Goal: Information Seeking & Learning: Compare options

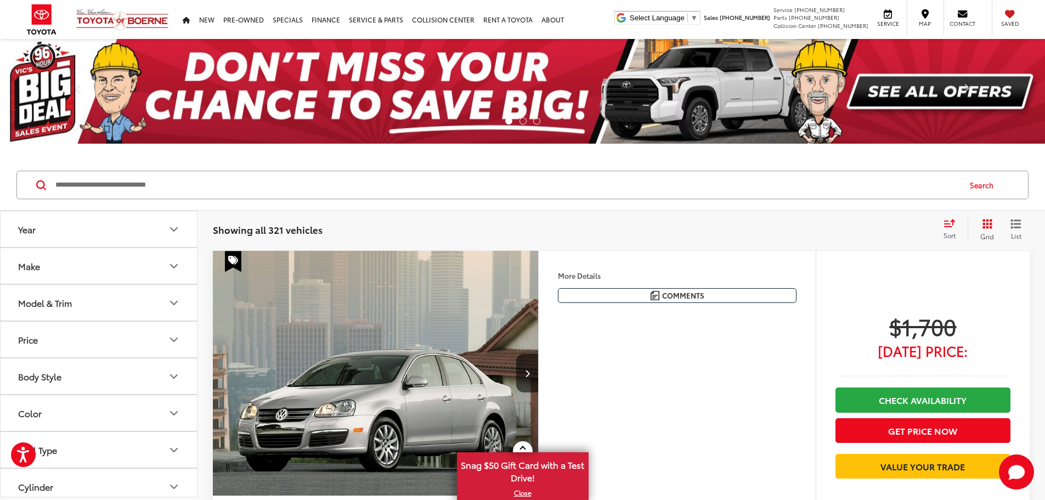
click at [48, 310] on button "Model & Trim" at bounding box center [100, 303] width 198 height 36
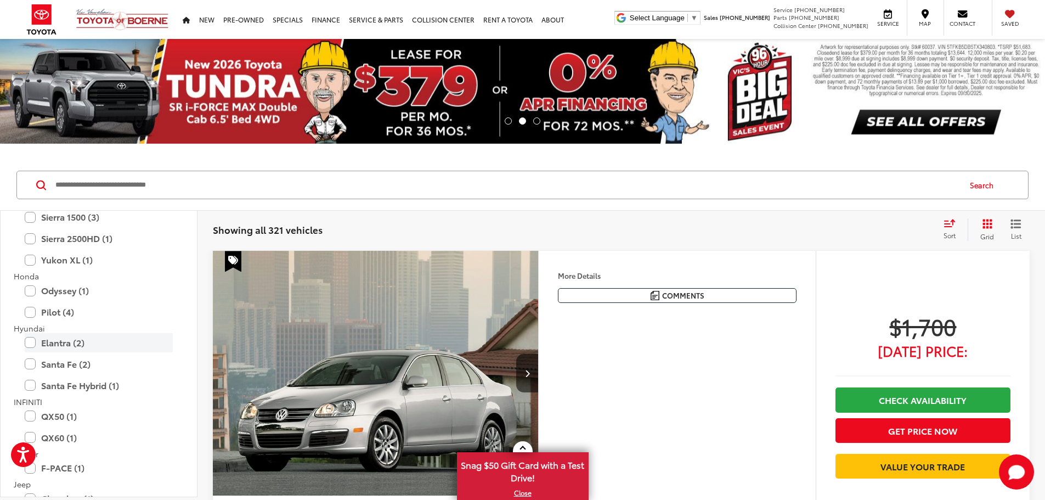
scroll to position [823, 0]
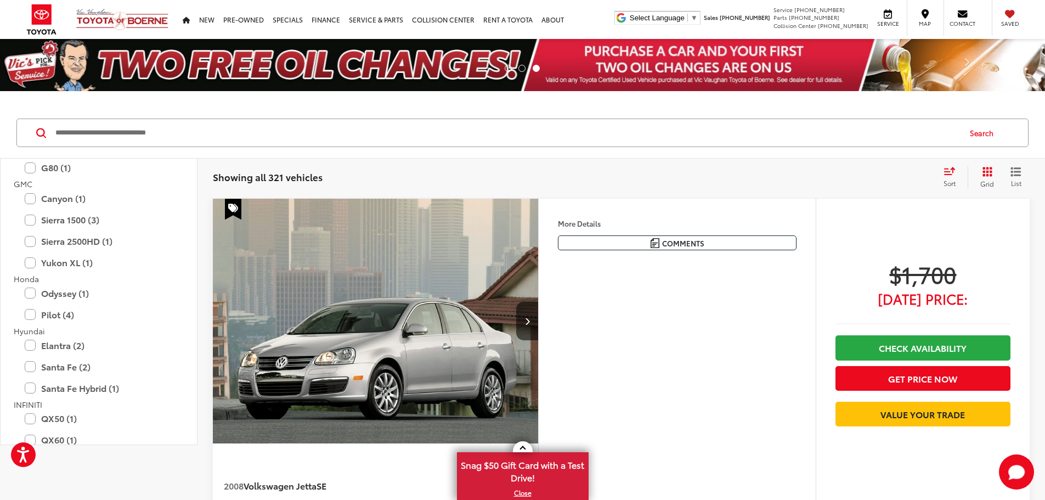
click at [31, 274] on span "Honda" at bounding box center [26, 278] width 25 height 11
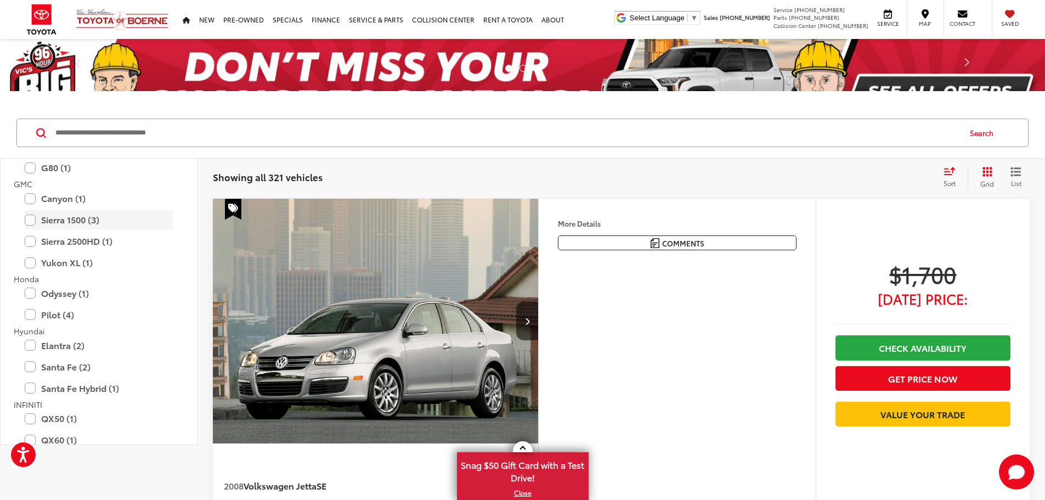
click at [32, 220] on label "Sierra 1500 (3)" at bounding box center [99, 219] width 148 height 19
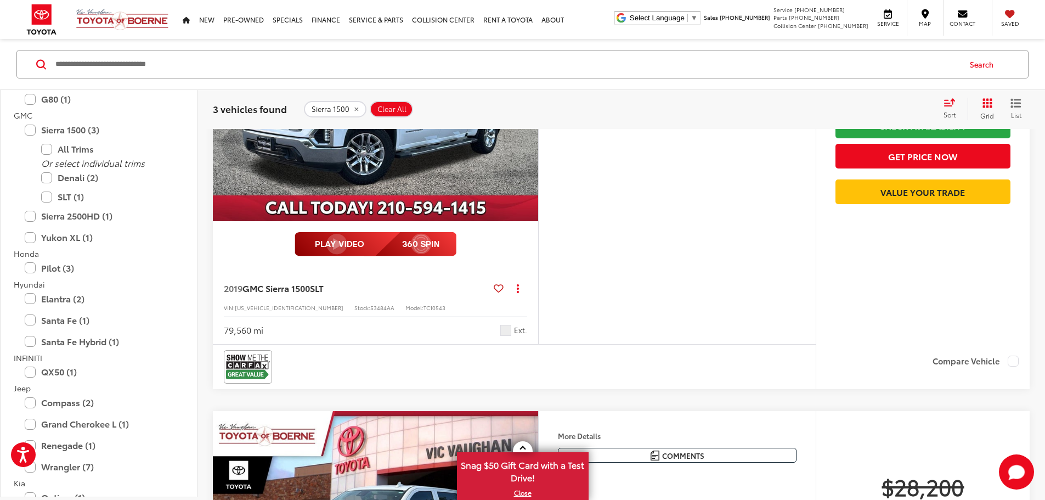
scroll to position [165, 0]
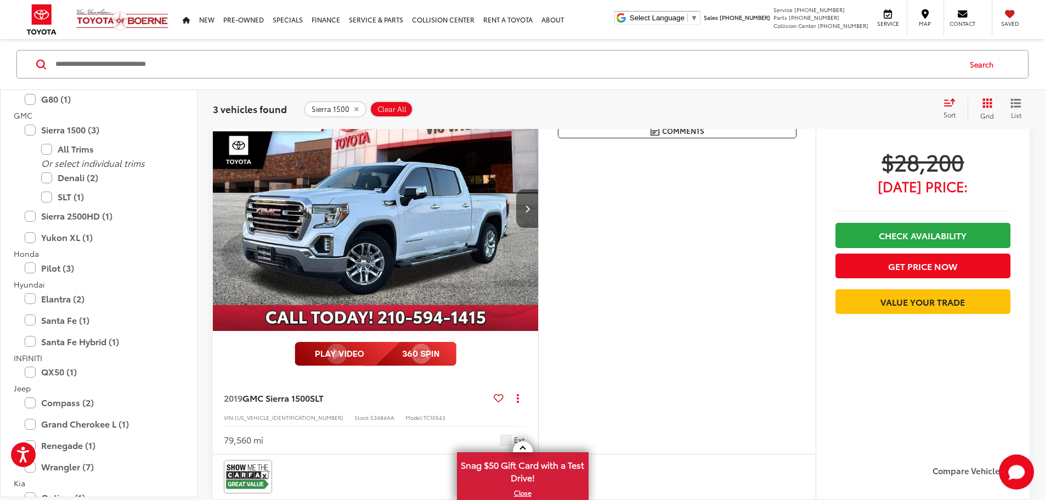
click at [530, 212] on icon "Next image" at bounding box center [527, 209] width 5 height 8
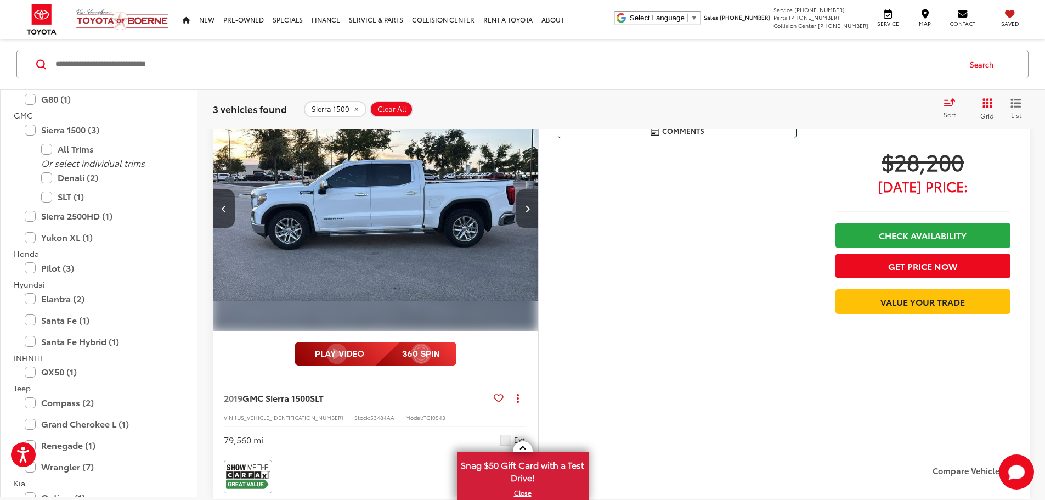
scroll to position [0, 416]
click at [538, 228] on button "Next image" at bounding box center [527, 208] width 22 height 38
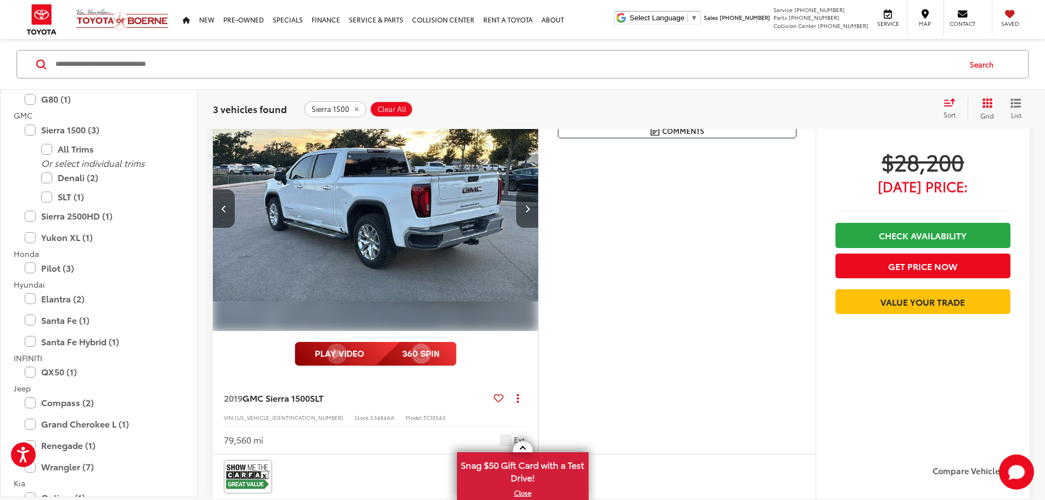
click at [538, 228] on button "Next image" at bounding box center [527, 208] width 22 height 38
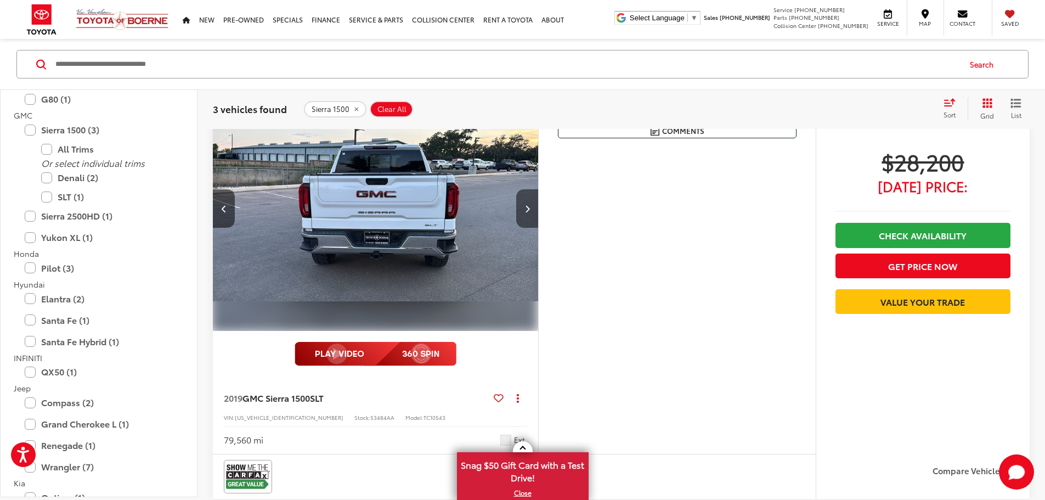
scroll to position [0, 1248]
click at [538, 228] on button "Next image" at bounding box center [527, 208] width 22 height 38
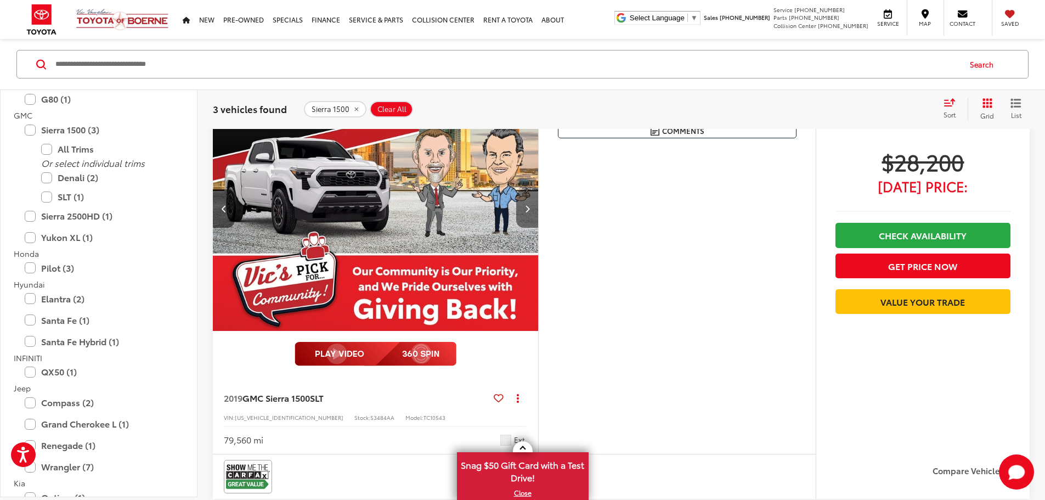
click at [538, 228] on button "Next image" at bounding box center [527, 208] width 22 height 38
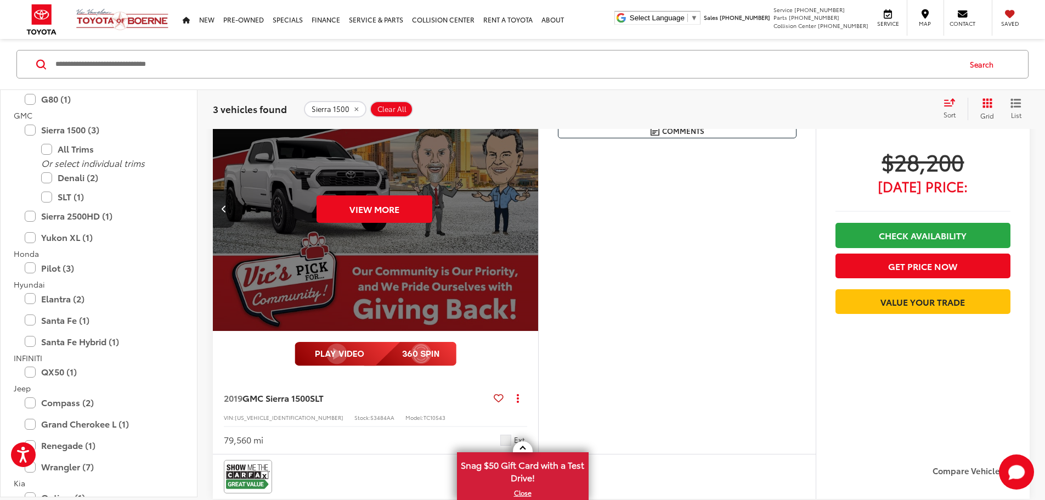
scroll to position [0, 2081]
click at [538, 246] on div "View More" at bounding box center [374, 208] width 327 height 245
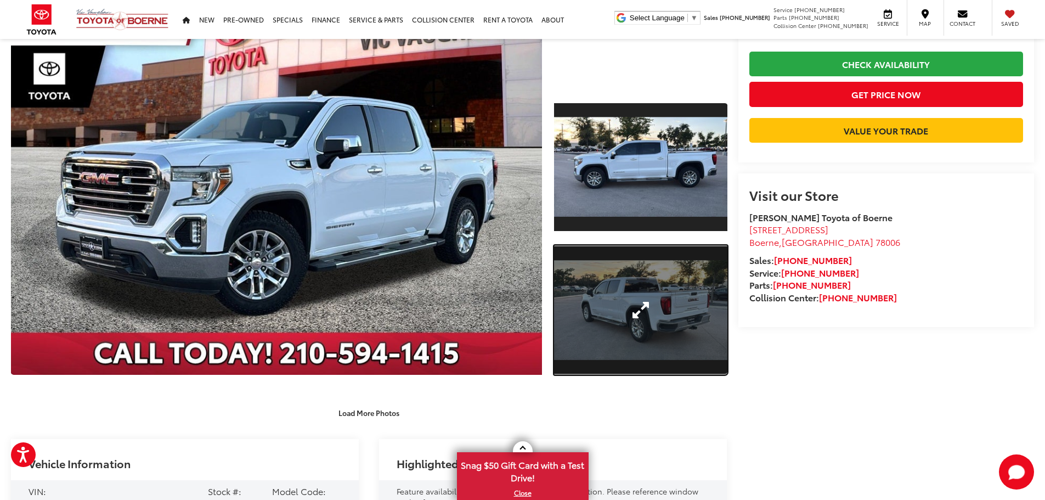
click at [644, 277] on link "Expand Photo 2" at bounding box center [640, 310] width 173 height 130
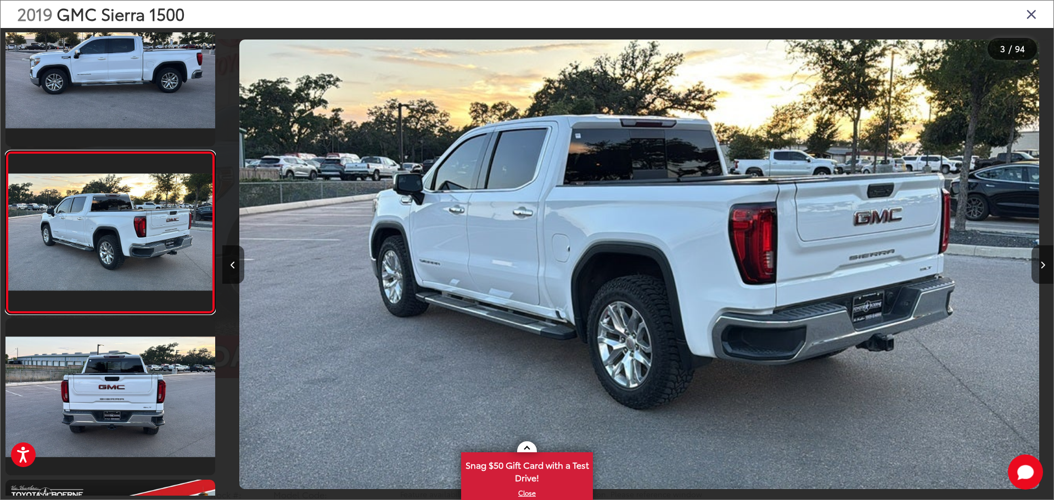
scroll to position [0, 1662]
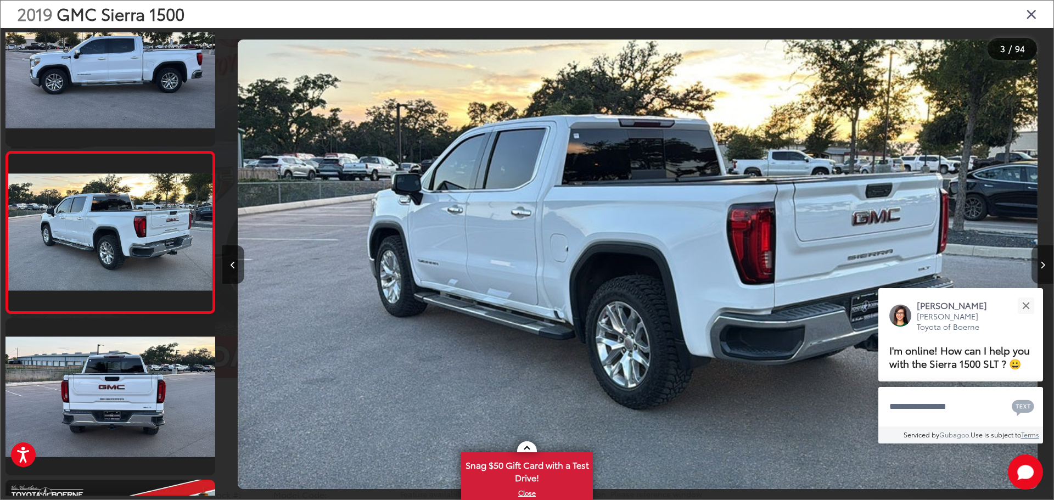
click at [1045, 268] on button "Next image" at bounding box center [1042, 264] width 22 height 38
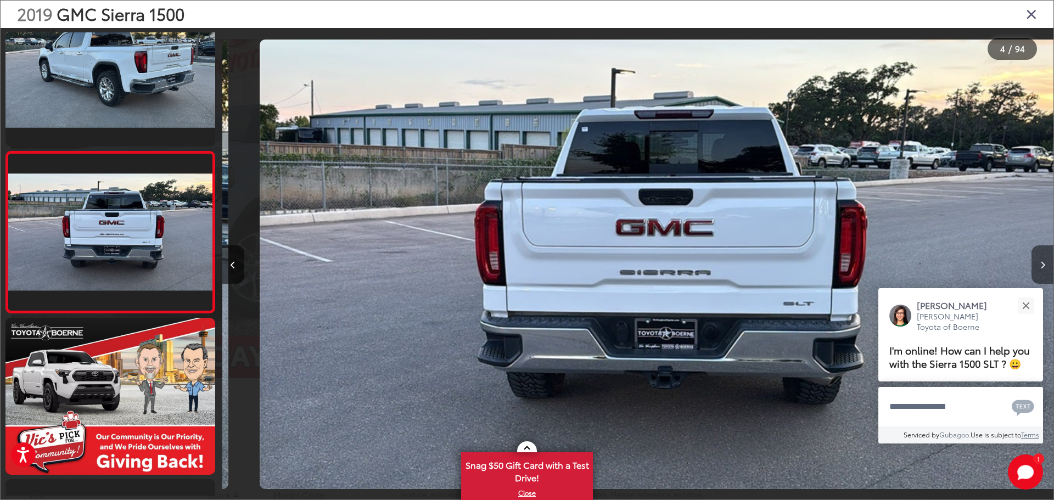
scroll to position [0, 2498]
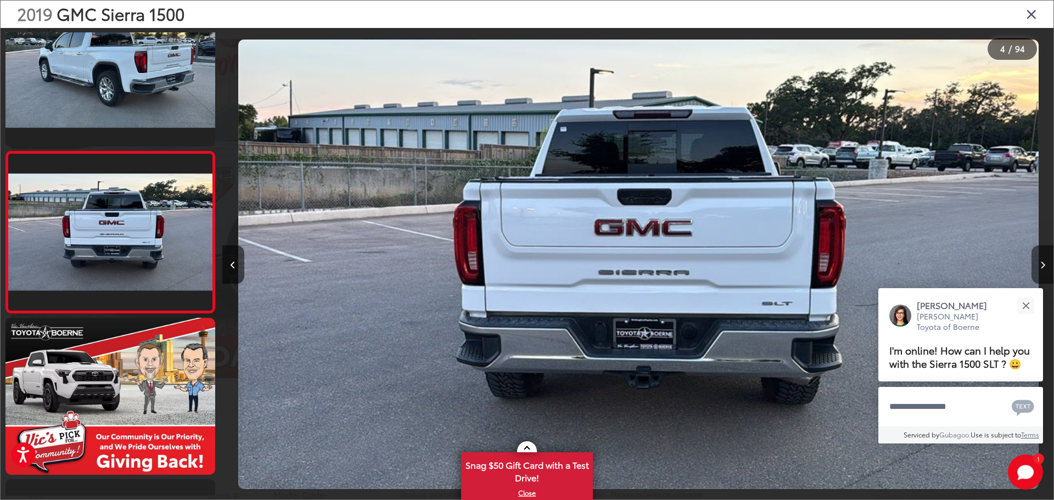
click at [1045, 268] on button "Next image" at bounding box center [1042, 264] width 22 height 38
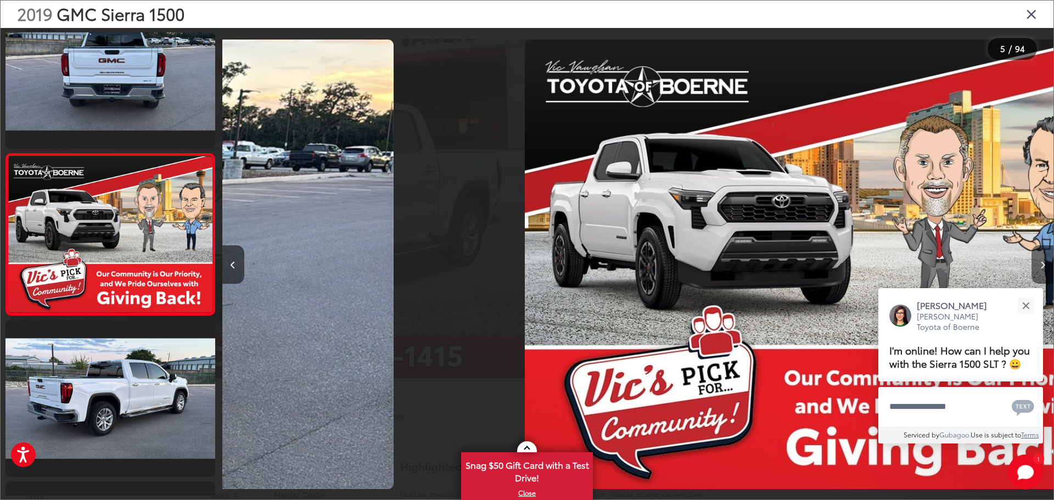
scroll to position [528, 0]
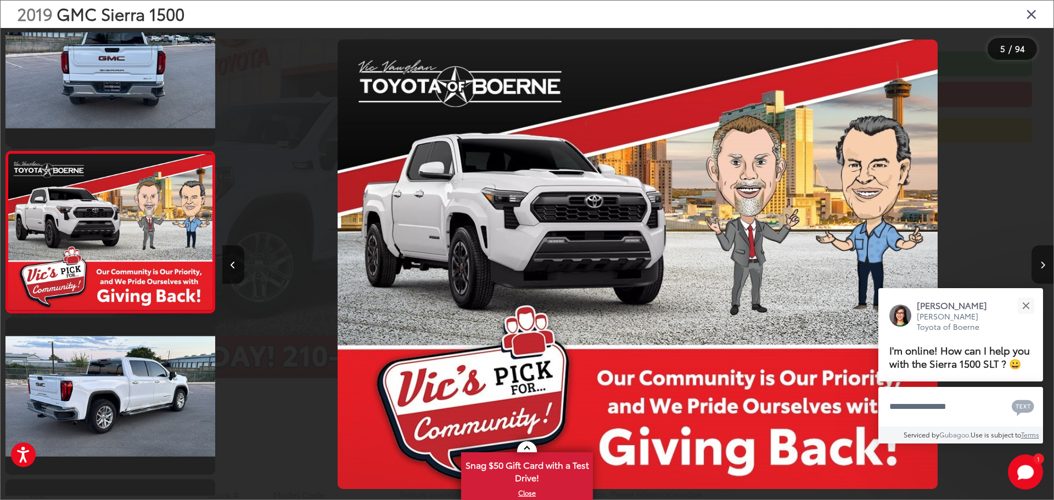
click at [1045, 268] on button "Next image" at bounding box center [1042, 264] width 22 height 38
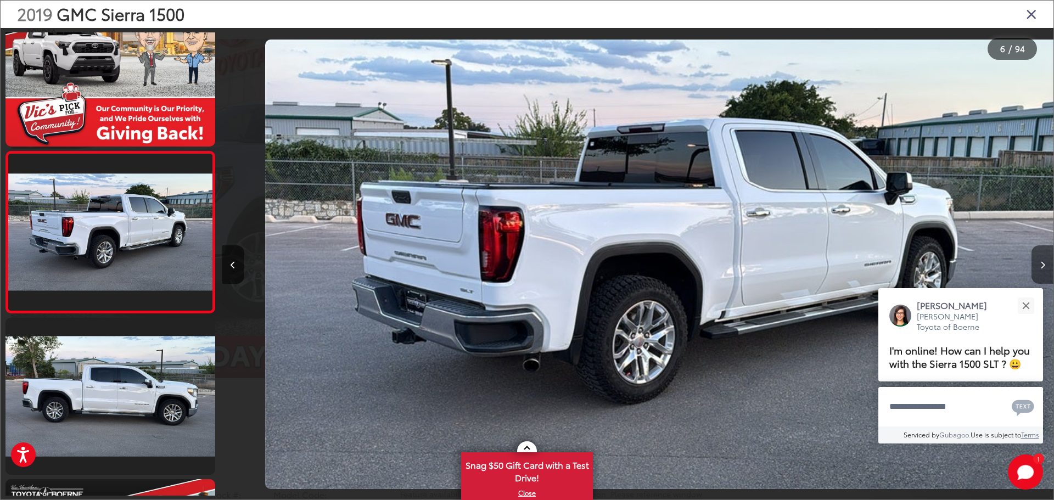
scroll to position [0, 4156]
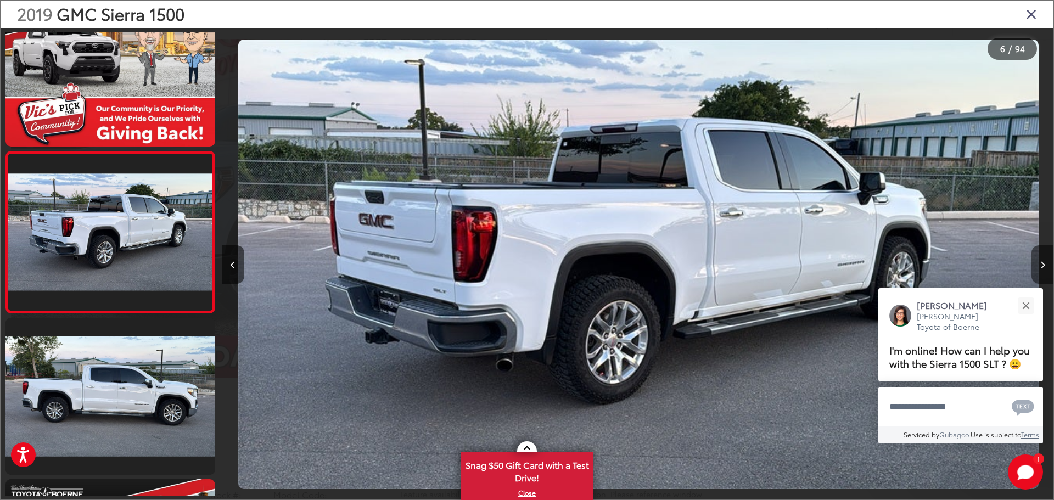
click at [1045, 268] on button "Next image" at bounding box center [1042, 264] width 22 height 38
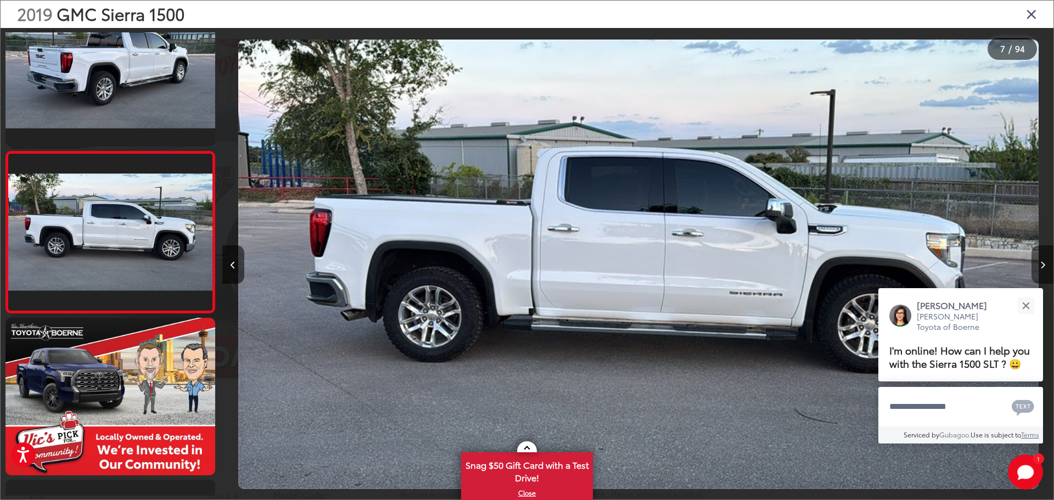
scroll to position [0, 4986]
click at [1045, 268] on button "Next image" at bounding box center [1042, 264] width 22 height 38
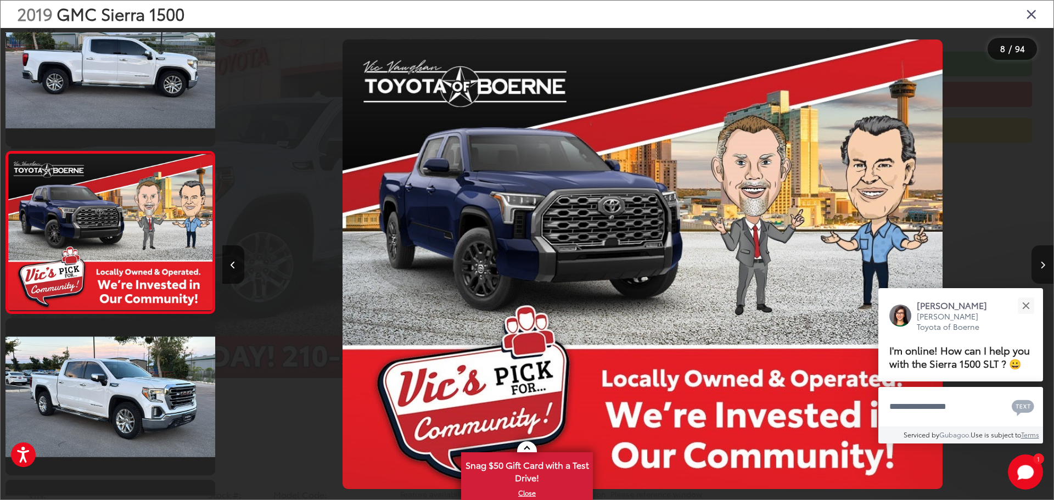
scroll to position [0, 5817]
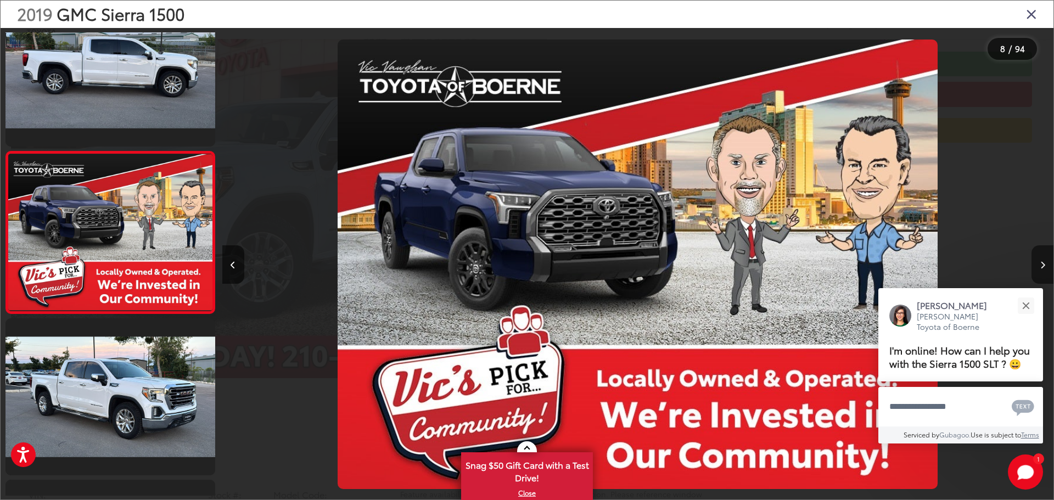
click at [1045, 268] on button "Next image" at bounding box center [1042, 264] width 22 height 38
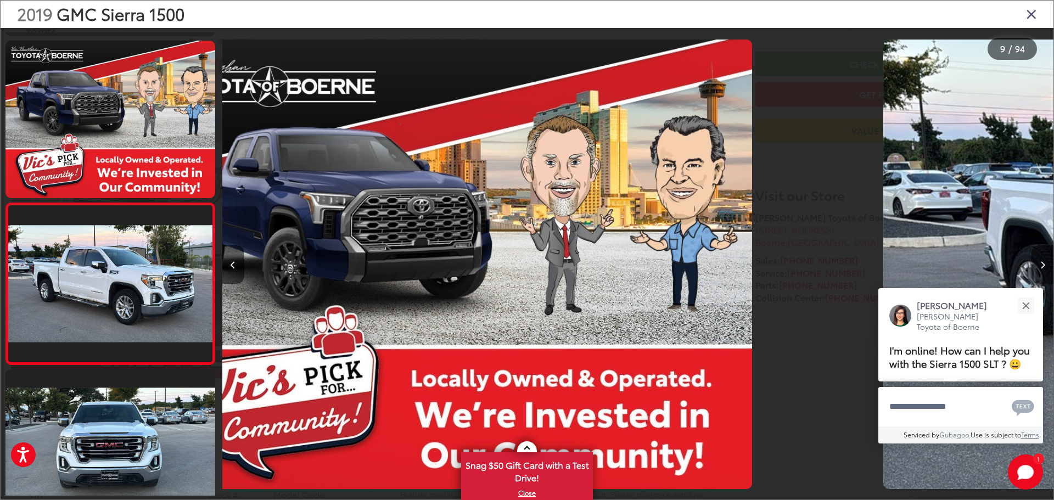
scroll to position [0, 0]
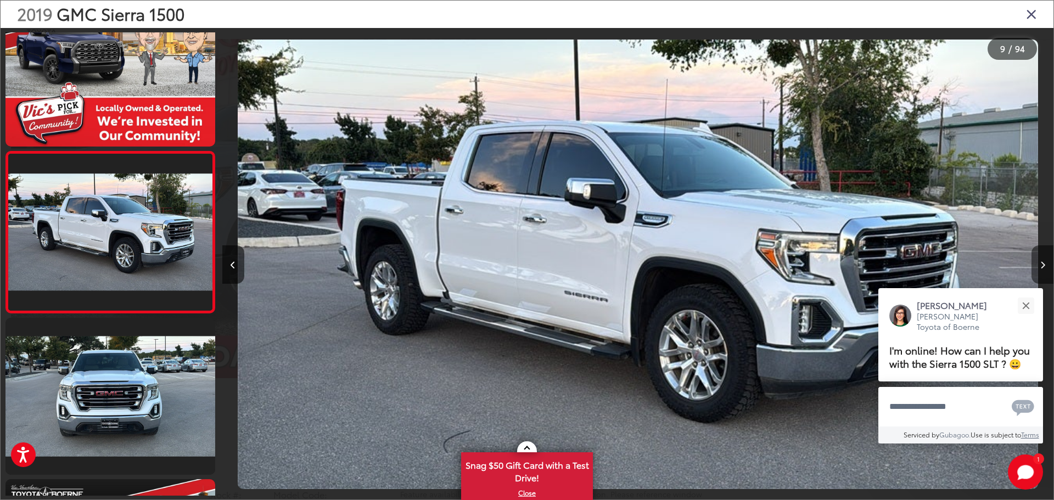
click at [1045, 268] on button "Next image" at bounding box center [1042, 264] width 22 height 38
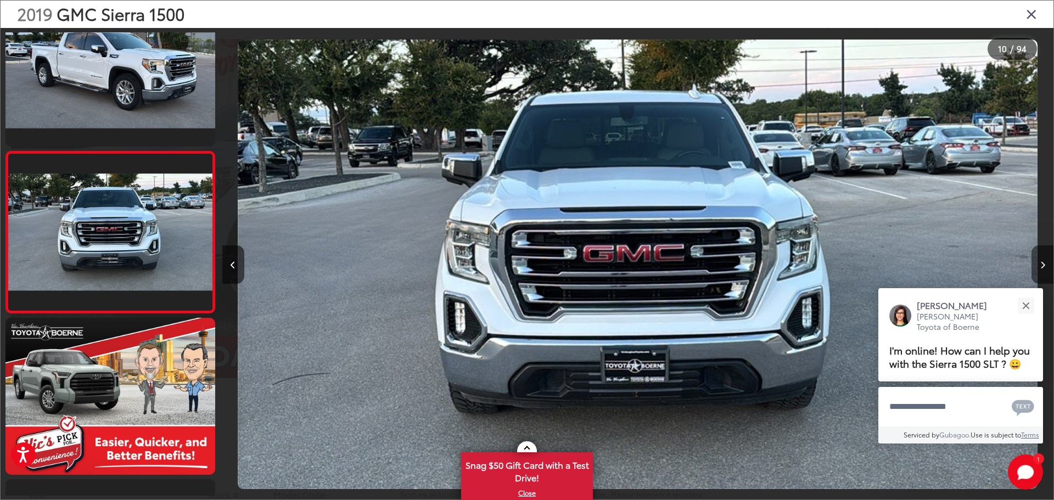
click at [1045, 268] on button "Next image" at bounding box center [1042, 264] width 22 height 38
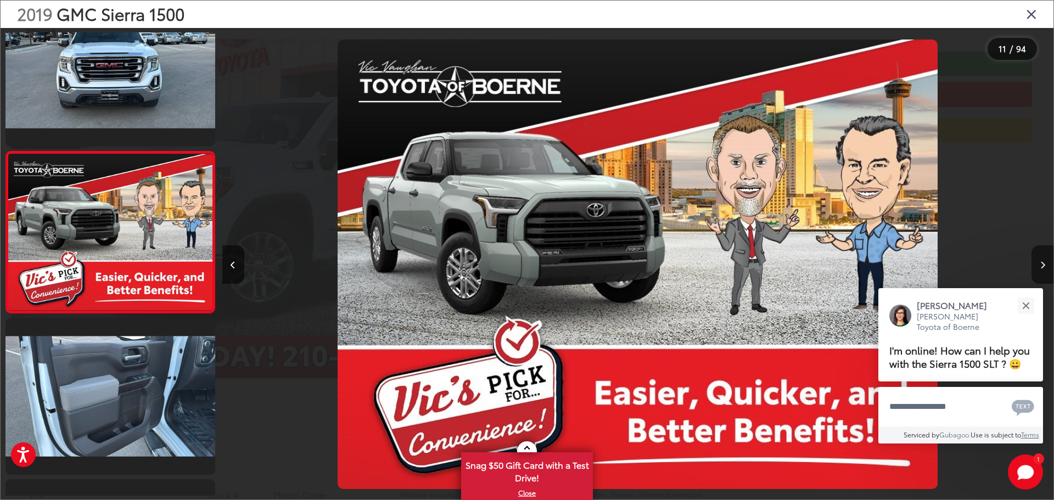
click at [1045, 268] on button "Next image" at bounding box center [1042, 264] width 22 height 38
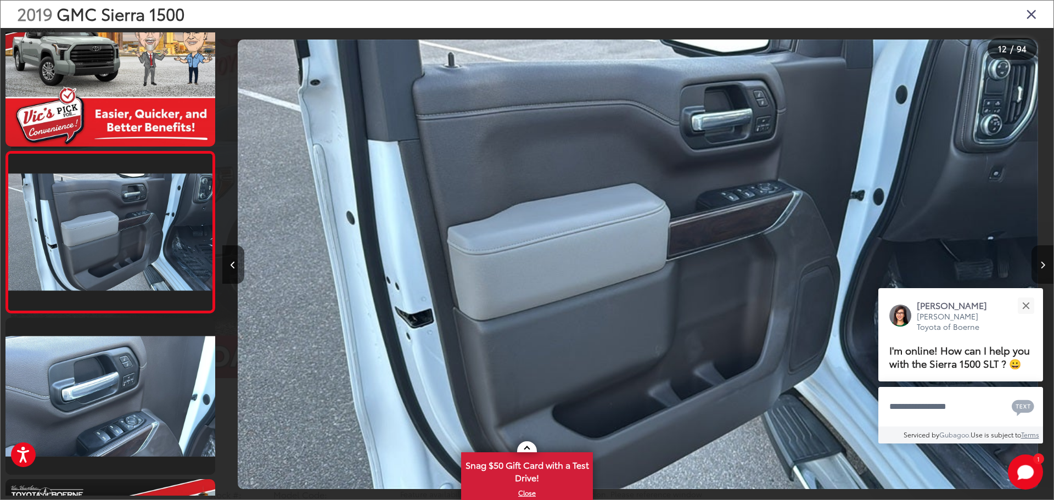
click at [1045, 268] on button "Next image" at bounding box center [1042, 264] width 22 height 38
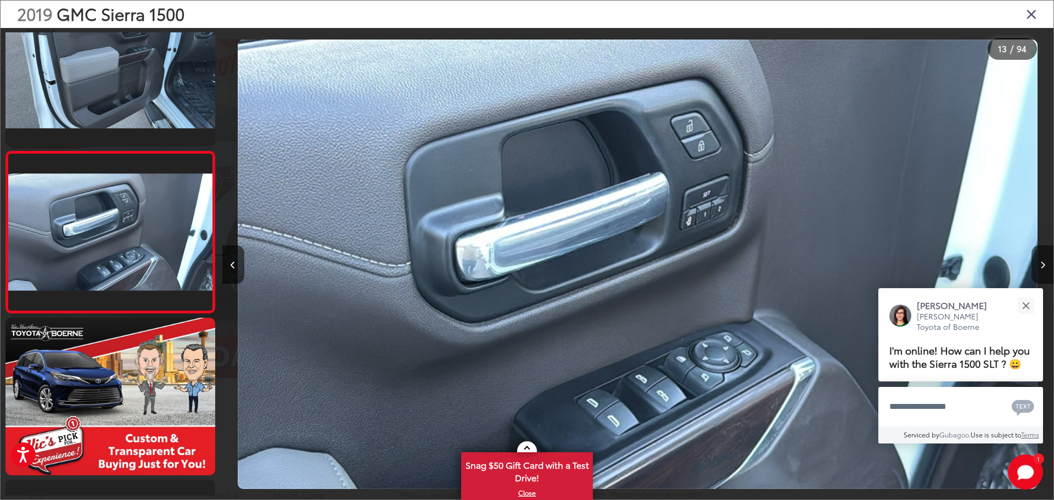
click at [1045, 268] on button "Next image" at bounding box center [1042, 264] width 22 height 38
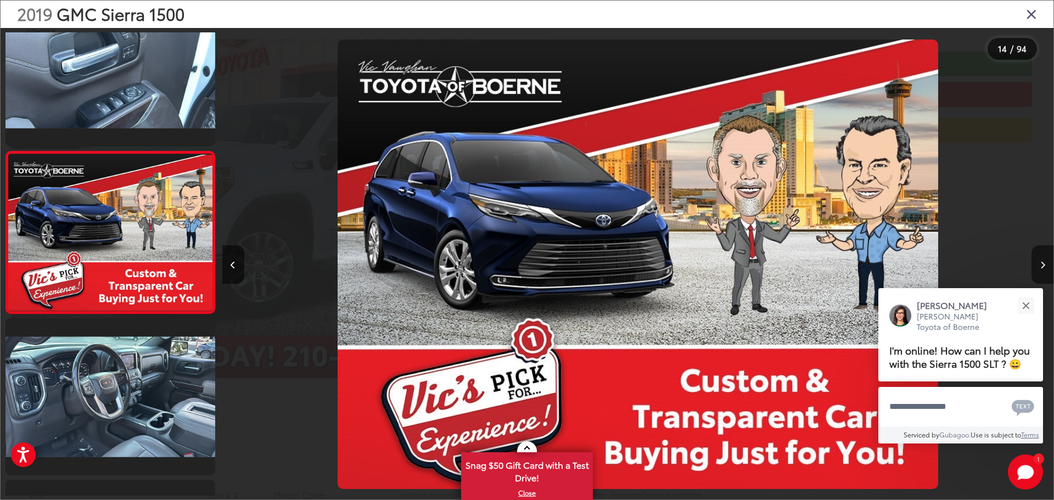
click at [1045, 268] on button "Next image" at bounding box center [1042, 264] width 22 height 38
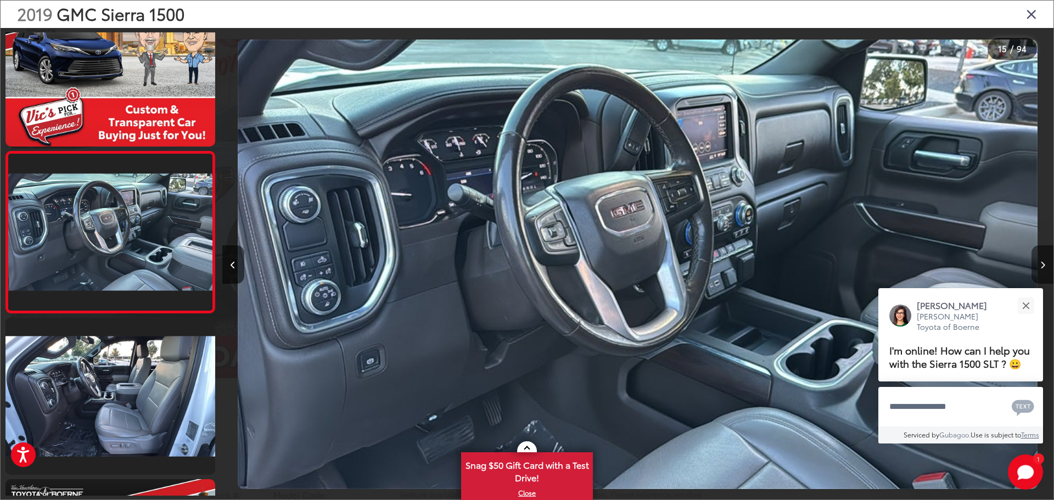
click at [1045, 268] on button "Next image" at bounding box center [1042, 264] width 22 height 38
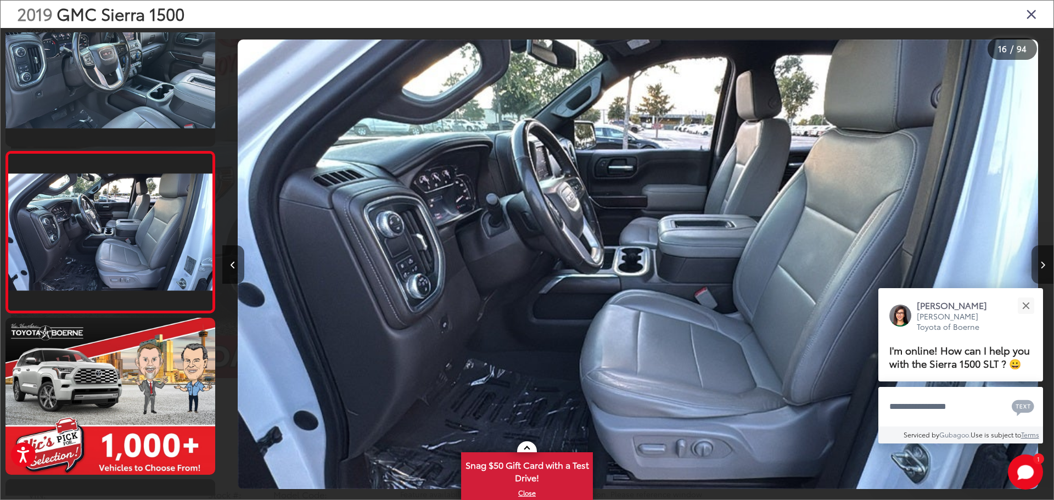
click at [1045, 268] on button "Next image" at bounding box center [1042, 264] width 22 height 38
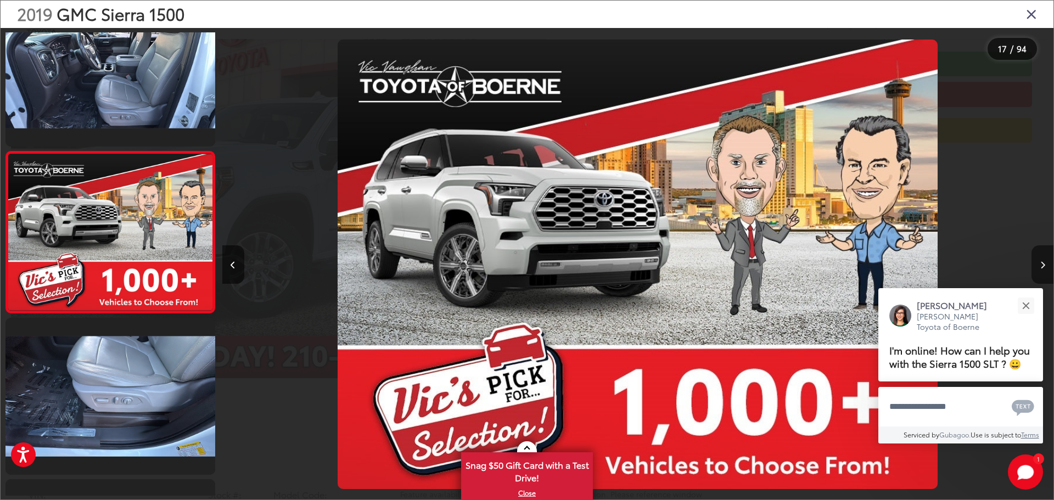
click at [1045, 268] on button "Next image" at bounding box center [1042, 264] width 22 height 38
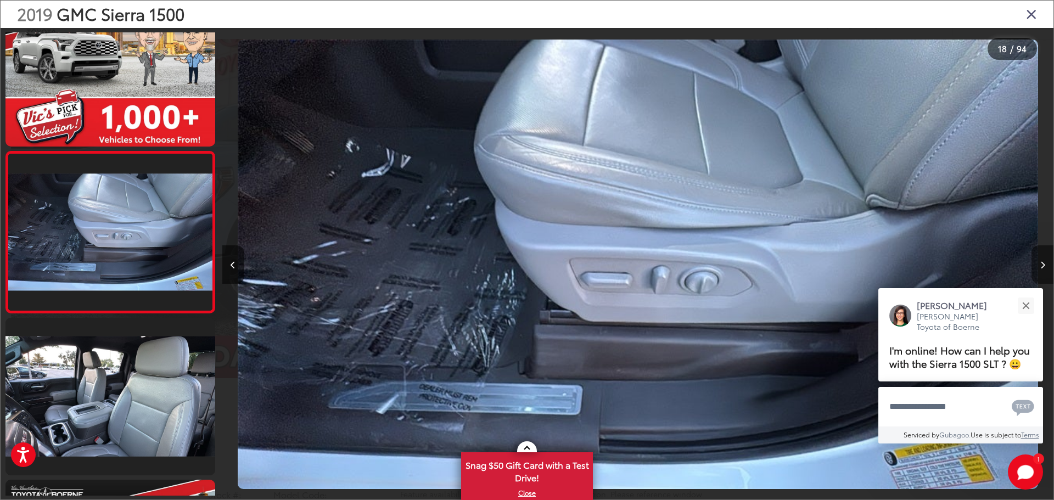
click at [1045, 268] on button "Next image" at bounding box center [1042, 264] width 22 height 38
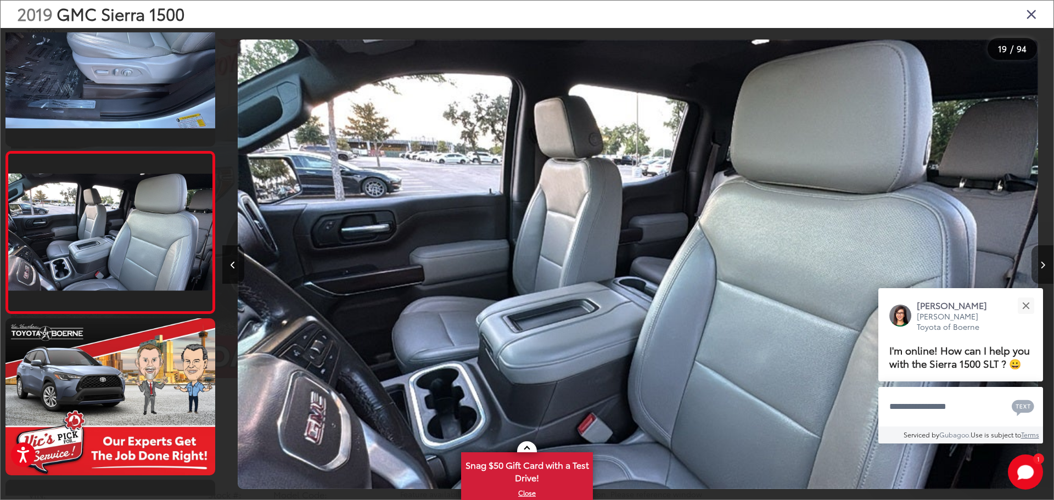
click at [1045, 268] on button "Next image" at bounding box center [1042, 264] width 22 height 38
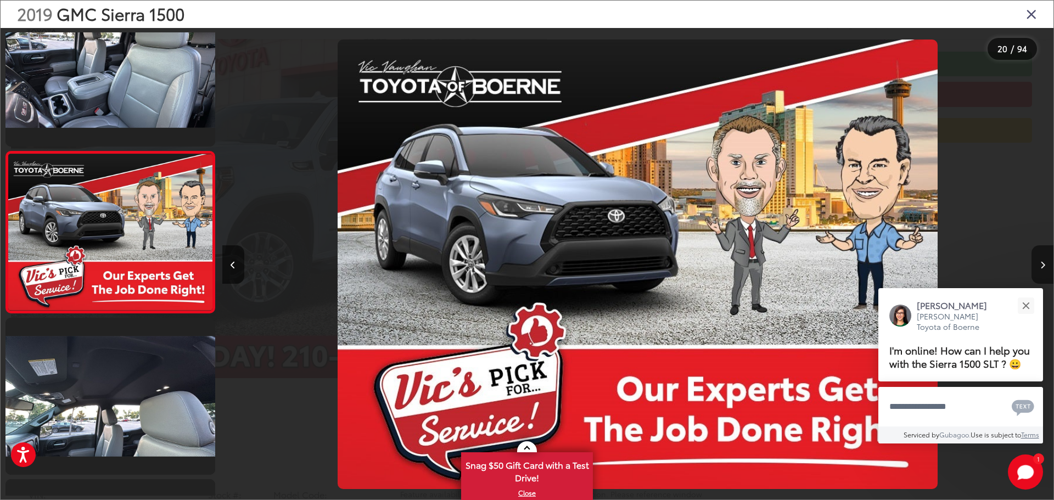
click at [1045, 268] on button "Next image" at bounding box center [1042, 264] width 22 height 38
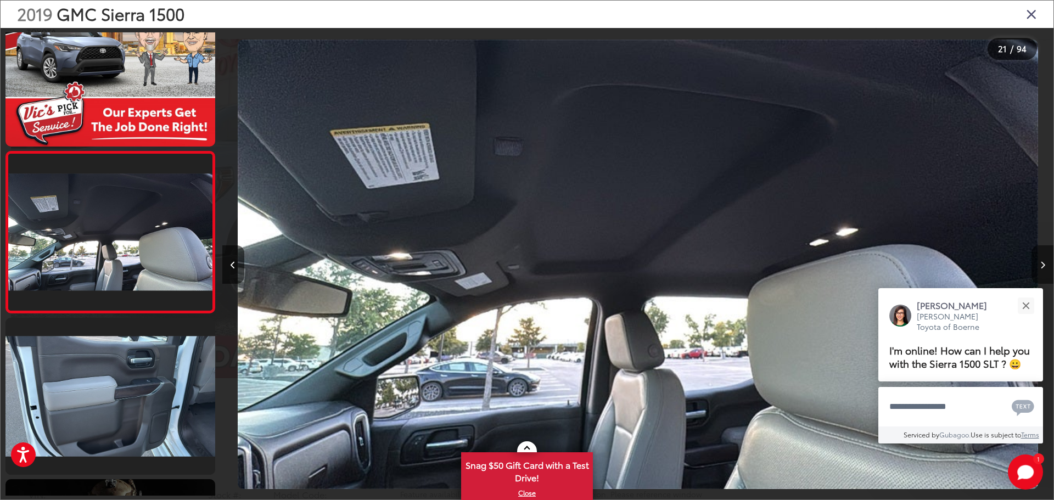
click at [1045, 268] on button "Next image" at bounding box center [1042, 264] width 22 height 38
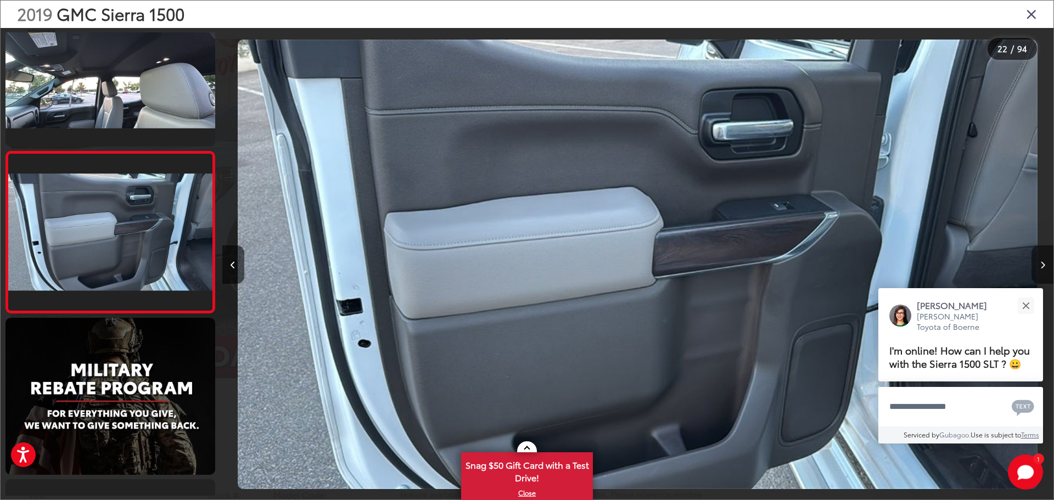
click at [1045, 268] on button "Next image" at bounding box center [1042, 264] width 22 height 38
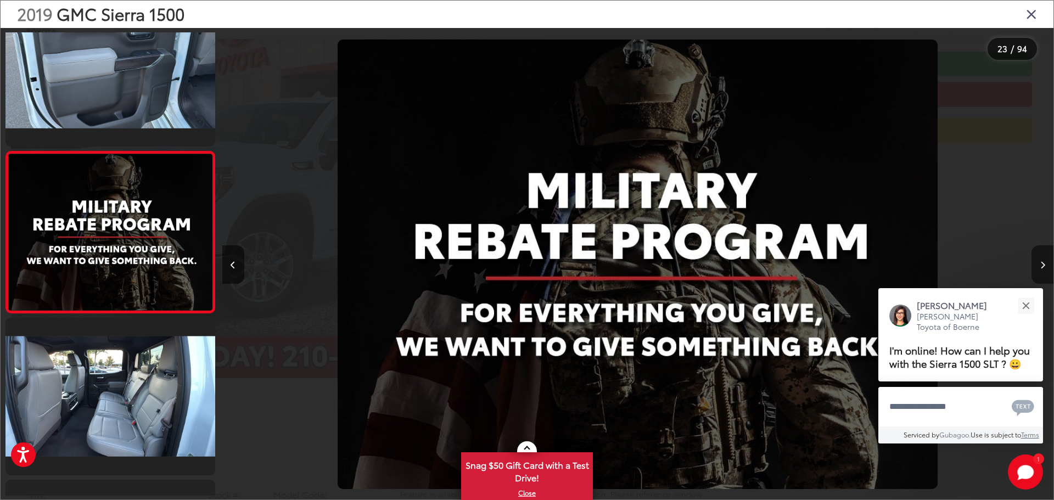
click at [1045, 268] on button "Next image" at bounding box center [1042, 264] width 22 height 38
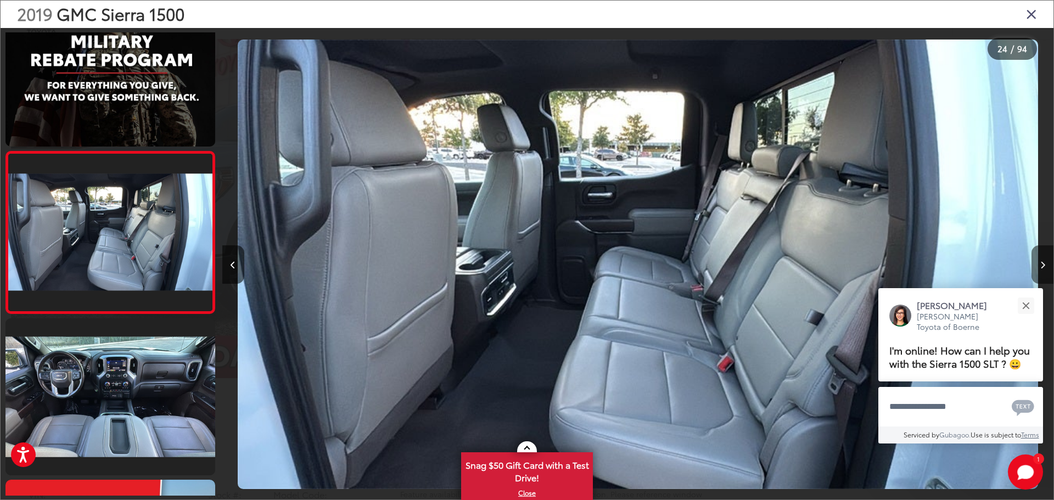
click at [1045, 268] on button "Next image" at bounding box center [1042, 264] width 22 height 38
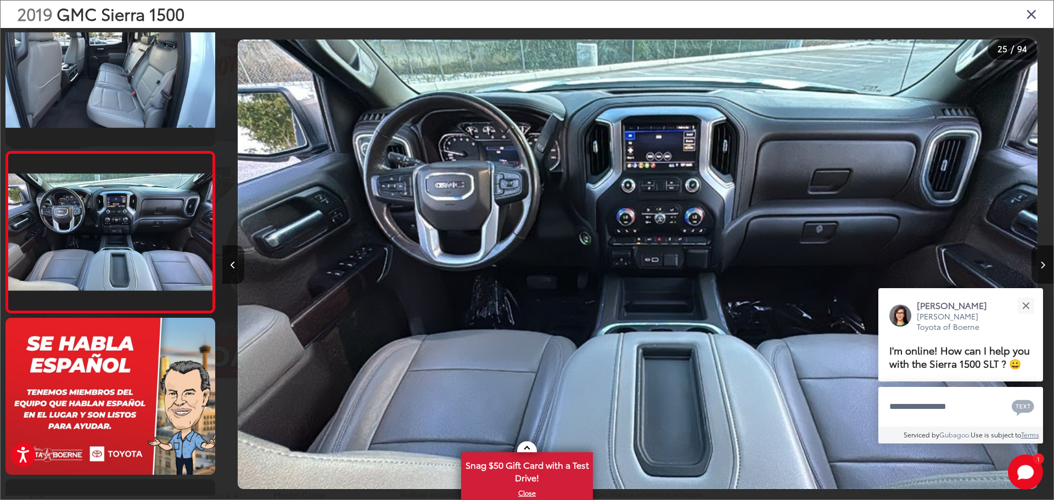
click at [1026, 18] on icon "Close gallery" at bounding box center [1031, 14] width 11 height 14
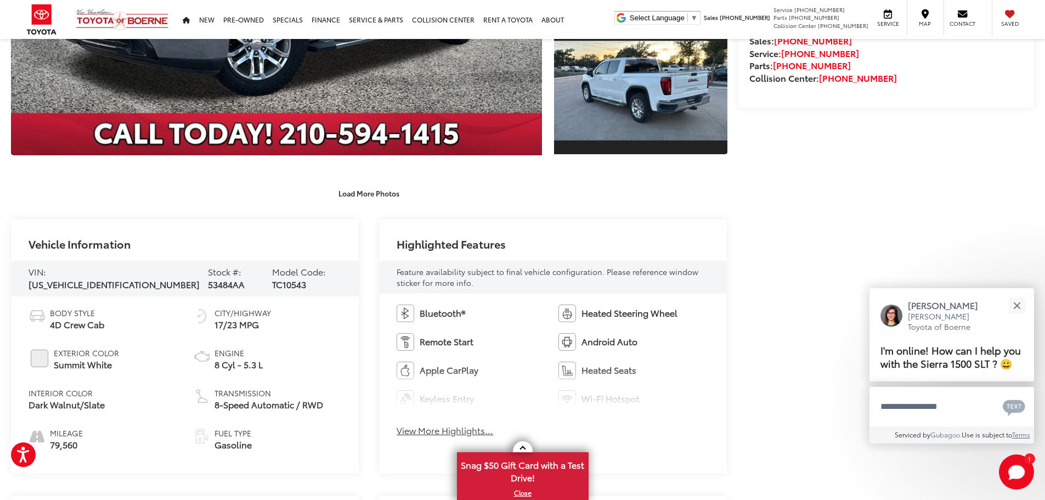
click at [95, 279] on span "[US_VEHICLE_IDENTIFICATION_NUMBER]" at bounding box center [114, 284] width 171 height 13
copy span "[US_VEHICLE_IDENTIFICATION_NUMBER]"
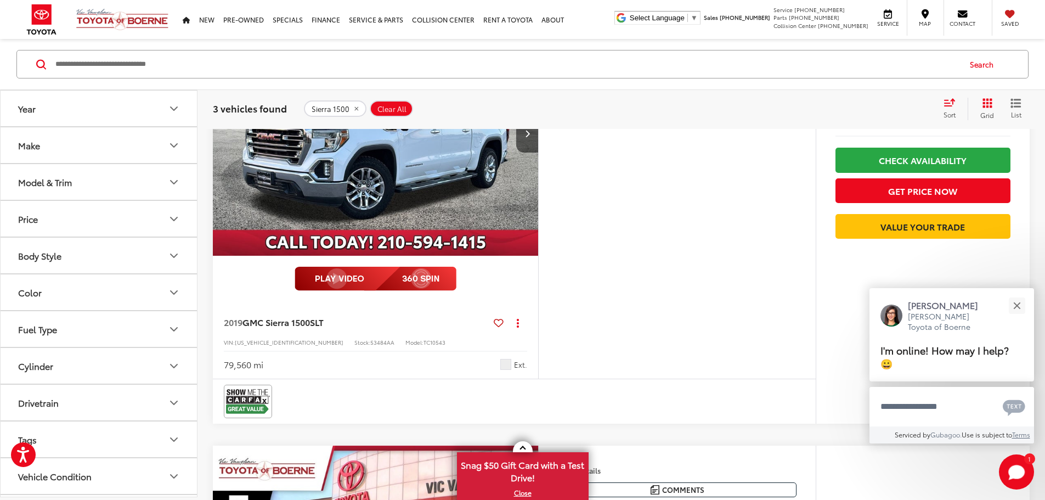
scroll to position [179, 0]
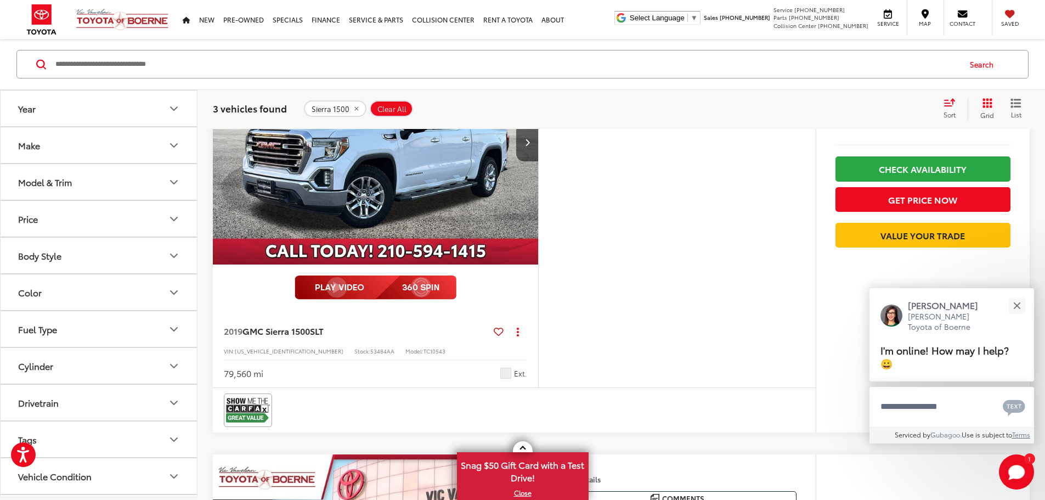
click at [498, 223] on img "2019 GMC Sierra 1500 SLT 0" at bounding box center [375, 142] width 327 height 245
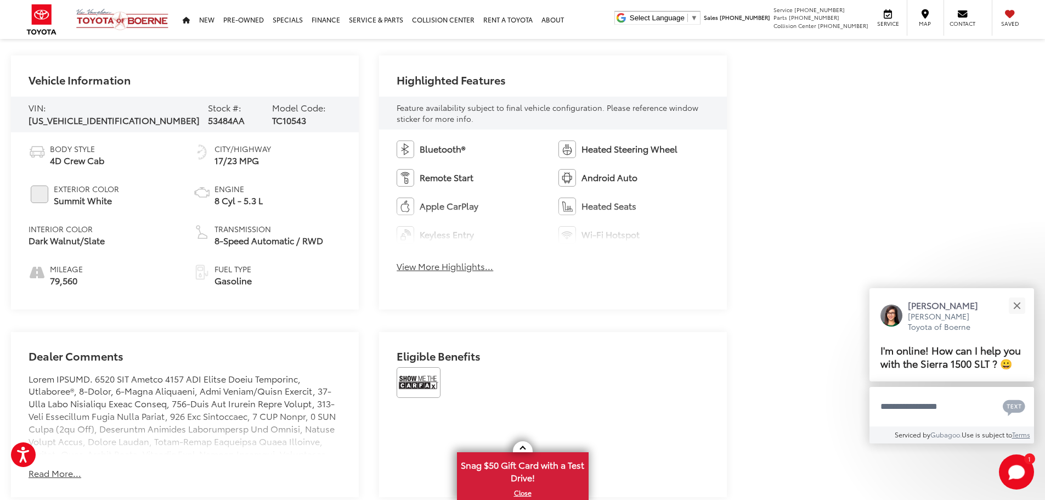
scroll to position [516, 0]
click at [90, 116] on span "[US_VEHICLE_IDENTIFICATION_NUMBER]" at bounding box center [114, 119] width 171 height 13
copy span "[US_VEHICLE_IDENTIFICATION_NUMBER]"
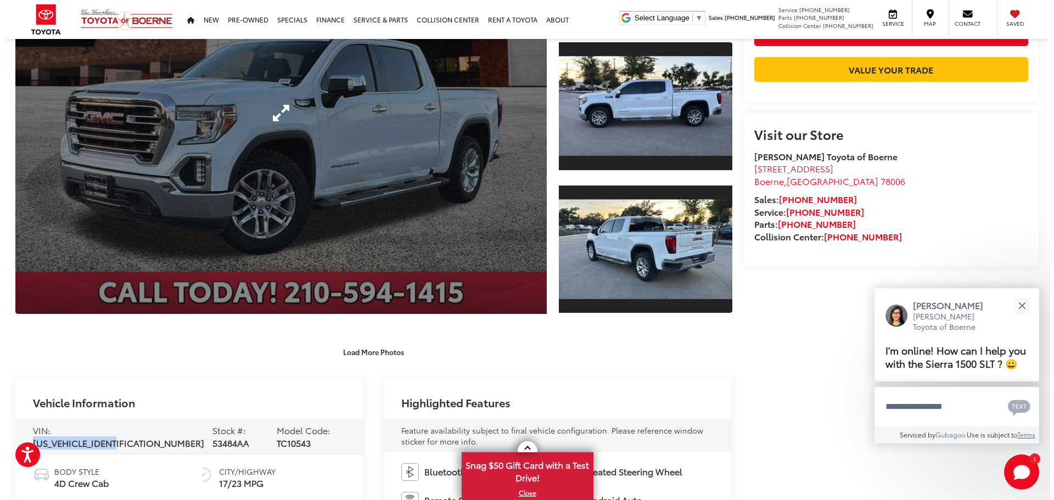
scroll to position [0, 0]
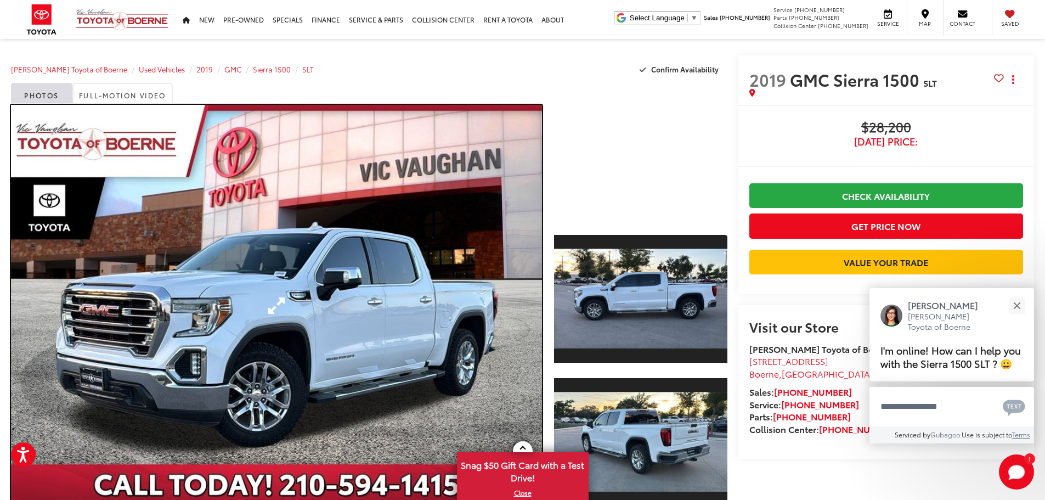
click at [397, 217] on link "Expand Photo 0" at bounding box center [276, 306] width 531 height 402
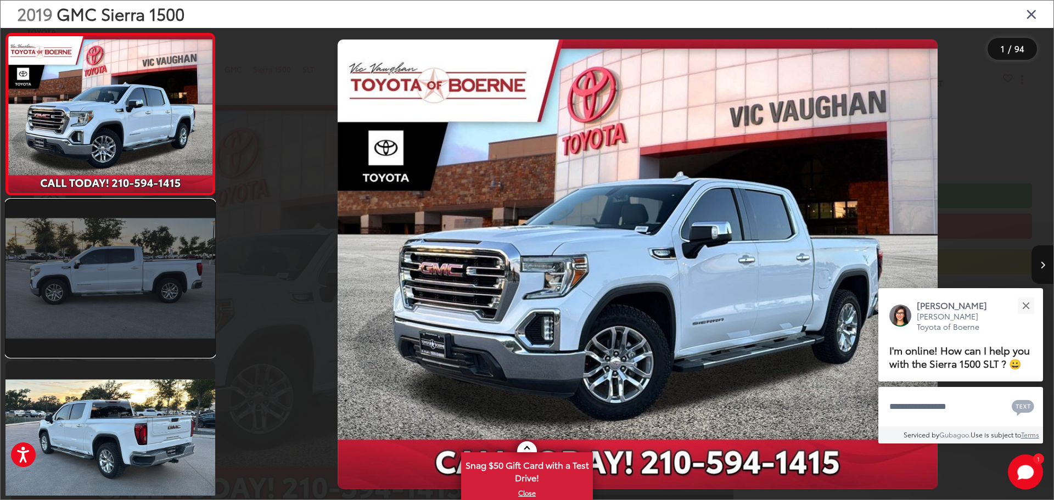
click at [163, 268] on link at bounding box center [110, 278] width 210 height 157
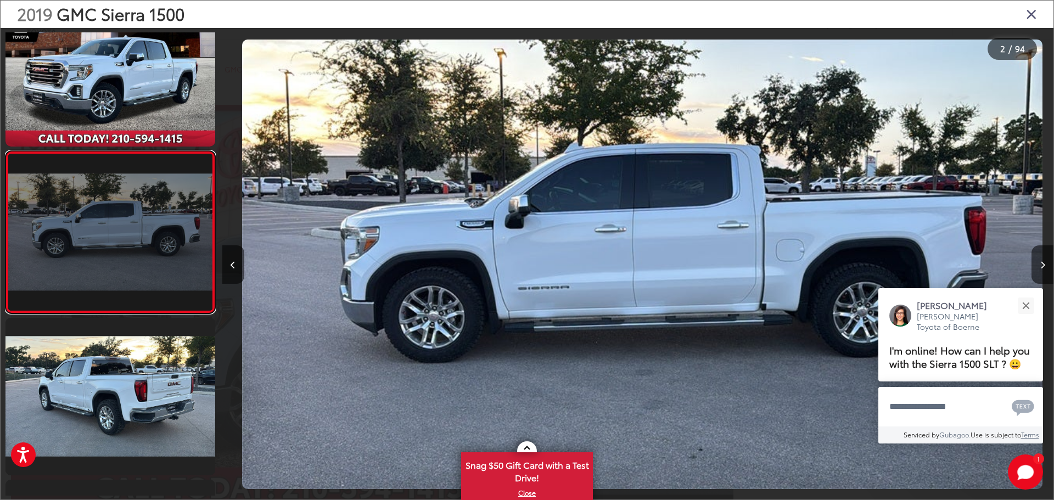
scroll to position [0, 831]
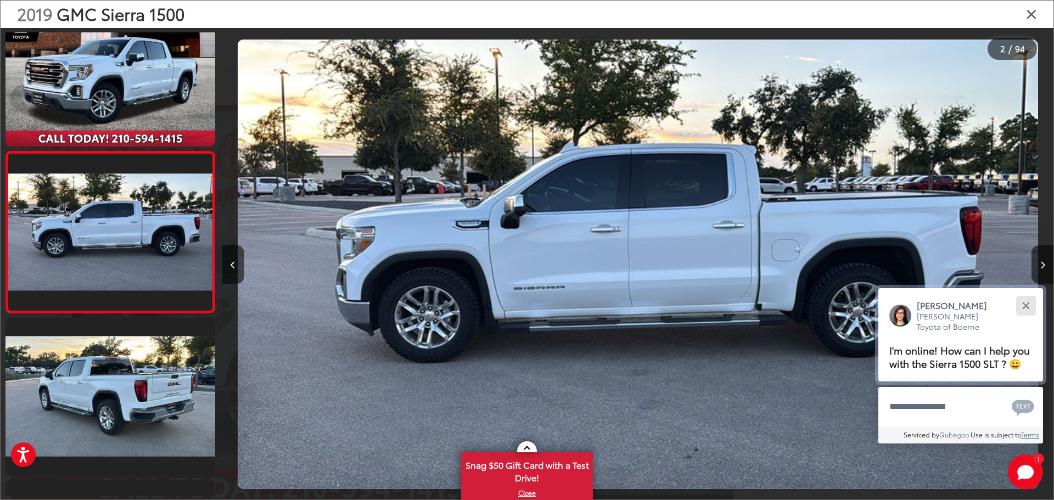
click at [1023, 306] on div "Close" at bounding box center [1025, 305] width 7 height 7
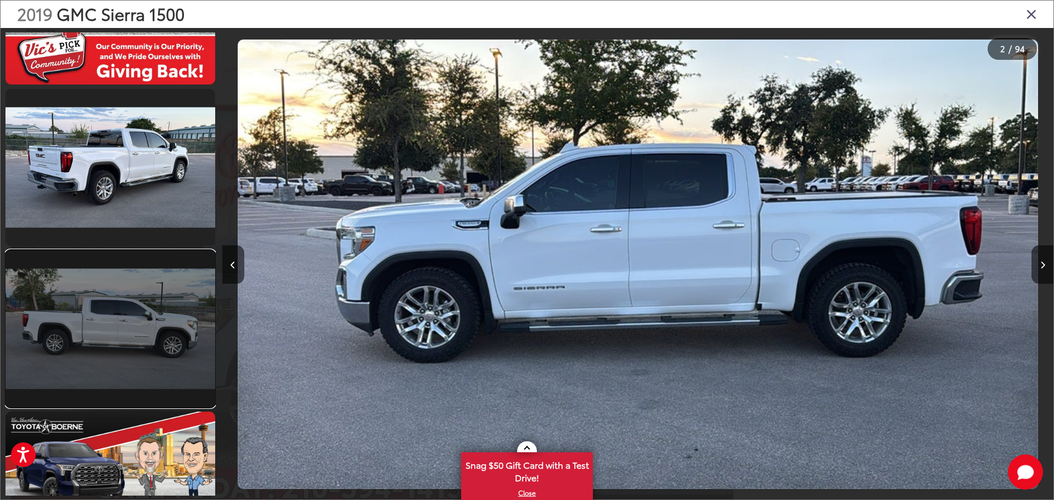
click at [142, 314] on link at bounding box center [110, 328] width 210 height 157
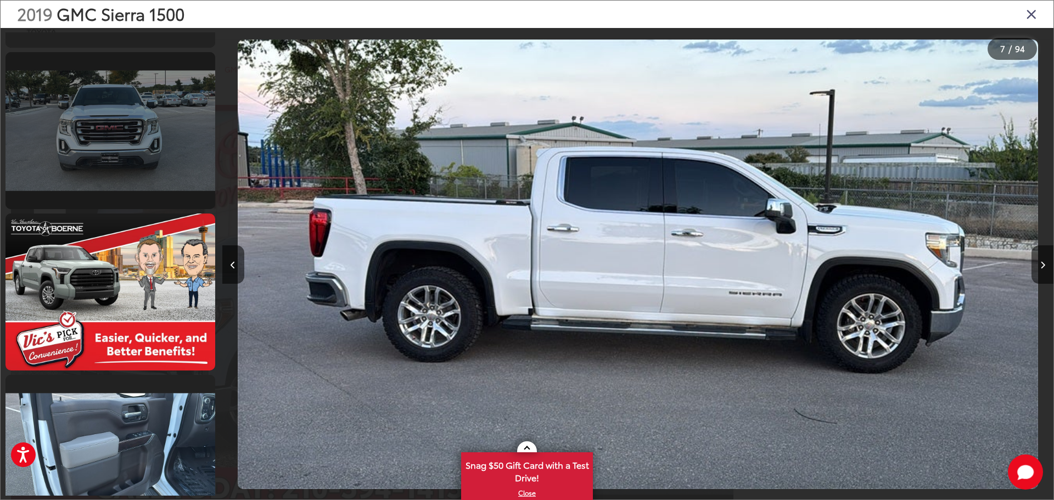
scroll to position [1454, 0]
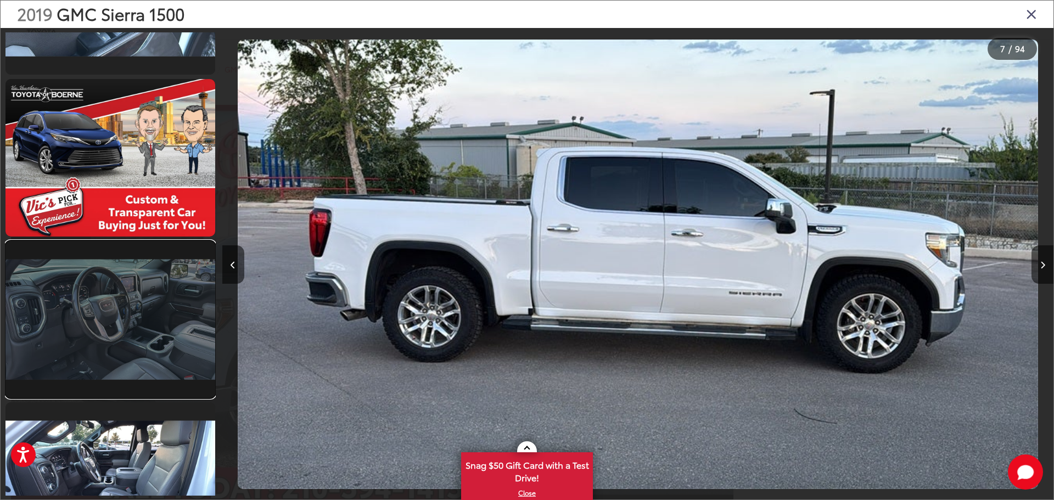
click at [144, 304] on link at bounding box center [110, 319] width 210 height 157
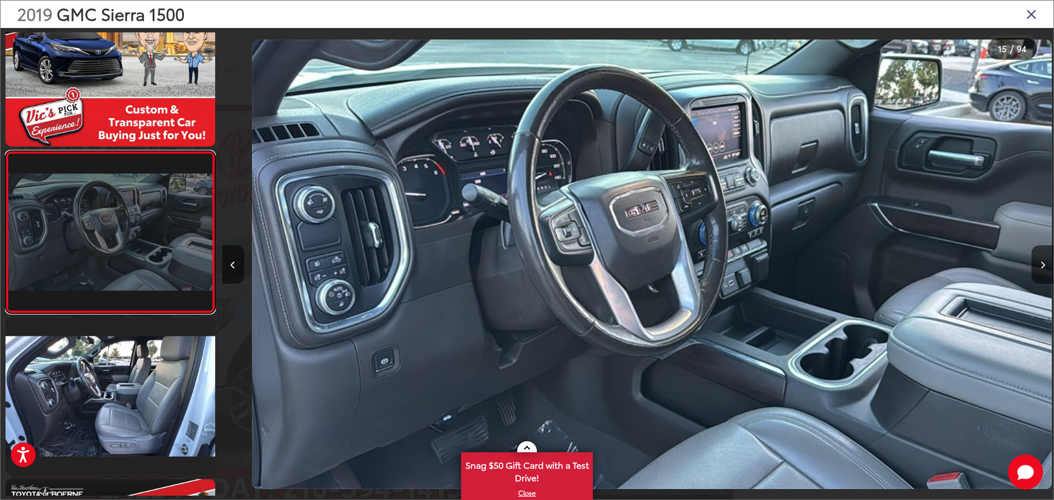
scroll to position [0, 11634]
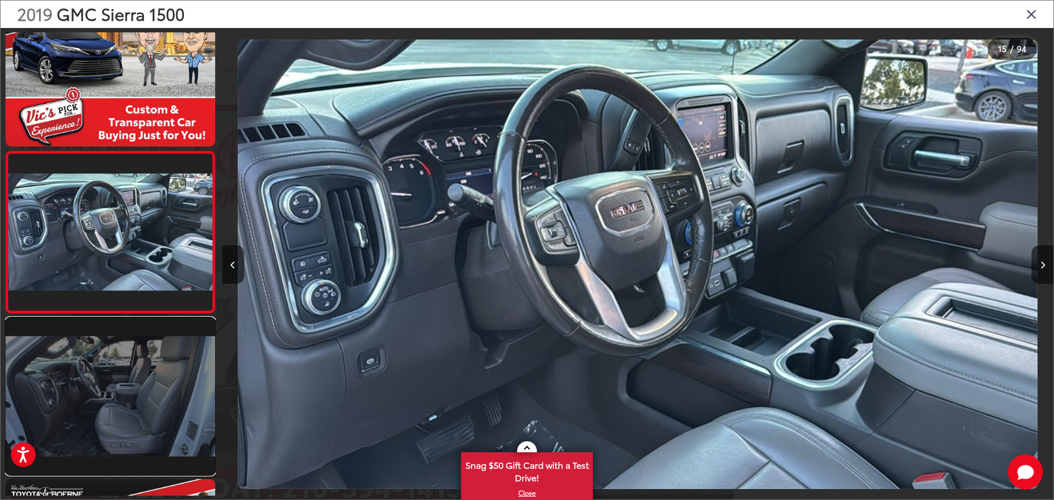
click at [155, 386] on link at bounding box center [110, 396] width 210 height 157
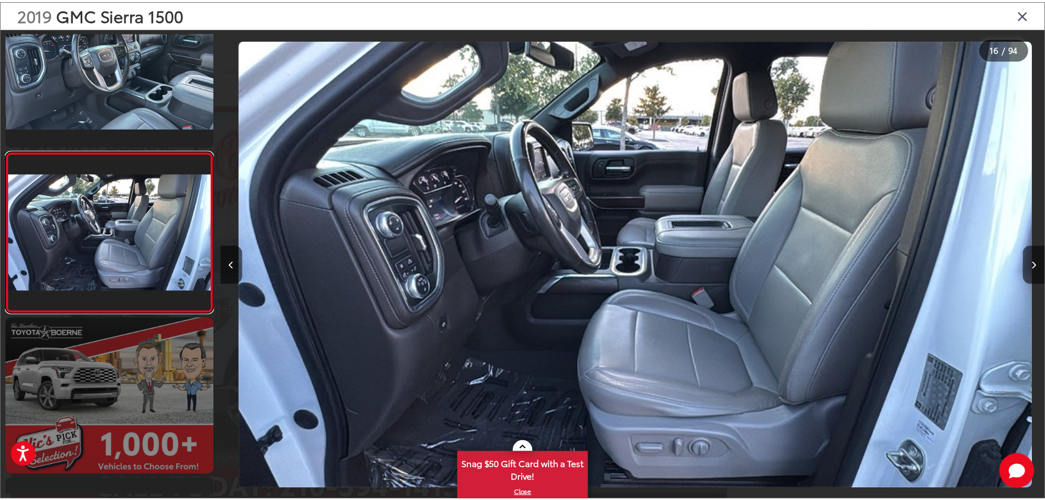
scroll to position [0, 12465]
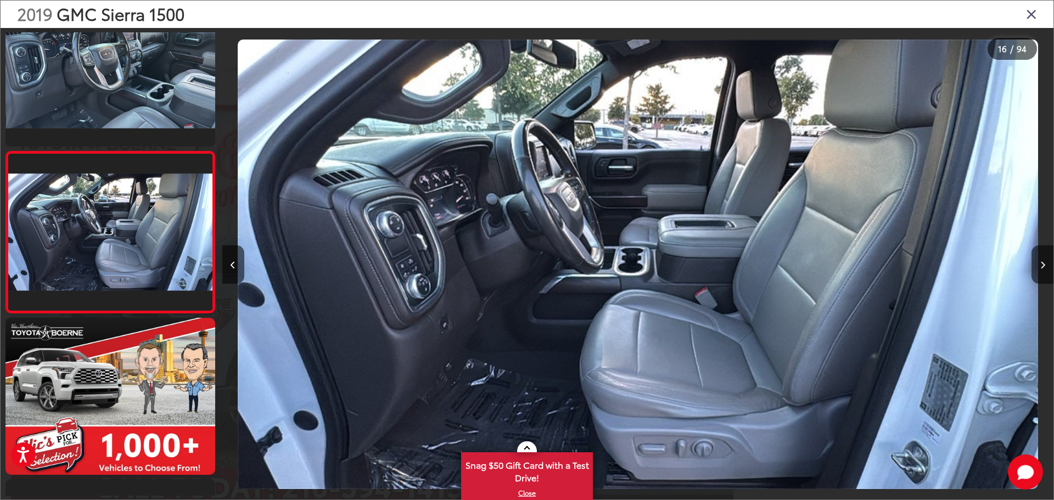
click at [1026, 19] on icon "Close gallery" at bounding box center [1031, 14] width 11 height 14
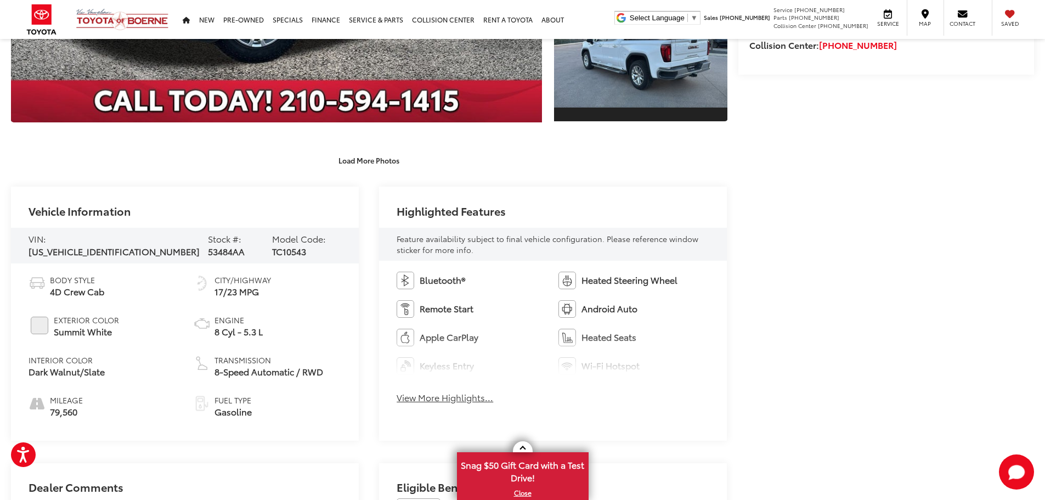
scroll to position [494, 0]
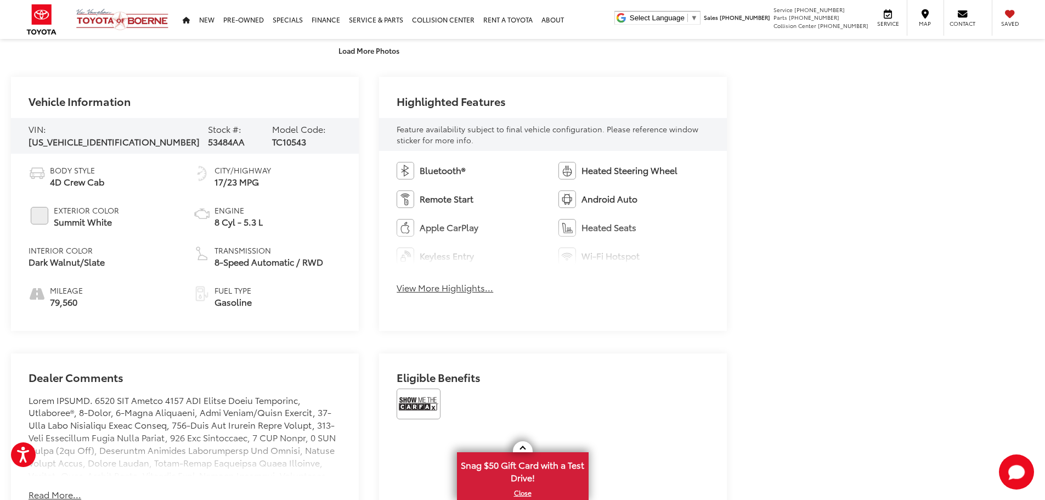
click at [461, 292] on button "View More Highlights..." at bounding box center [445, 287] width 97 height 13
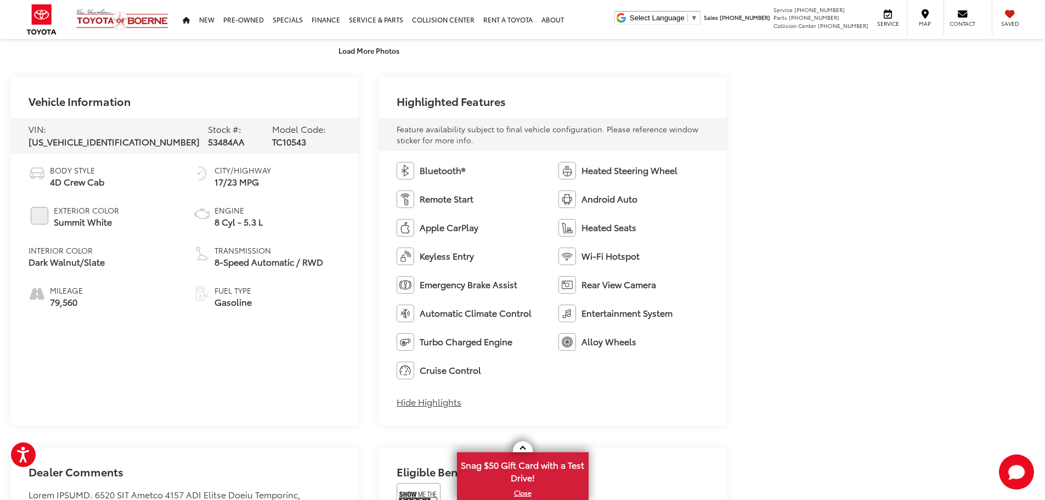
scroll to position [658, 0]
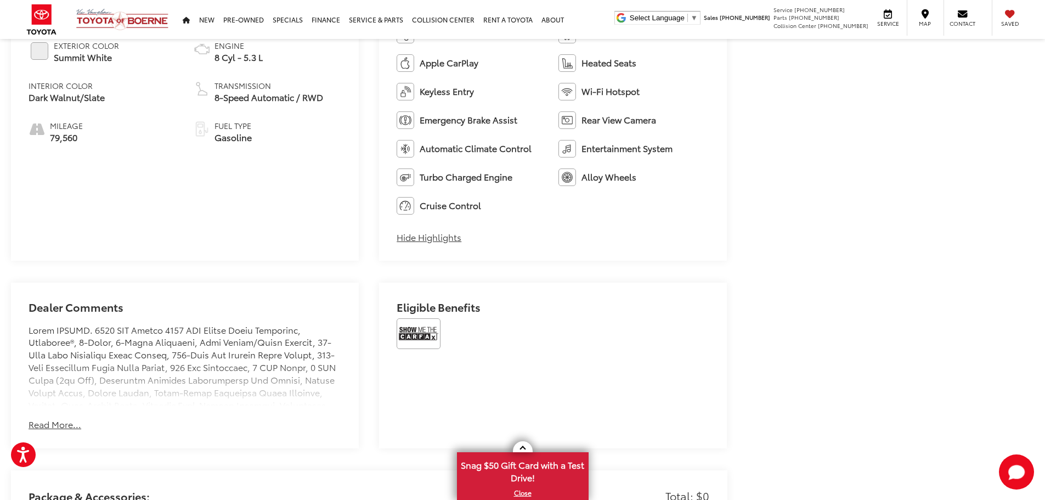
click at [64, 429] on button "Read More..." at bounding box center [55, 424] width 53 height 13
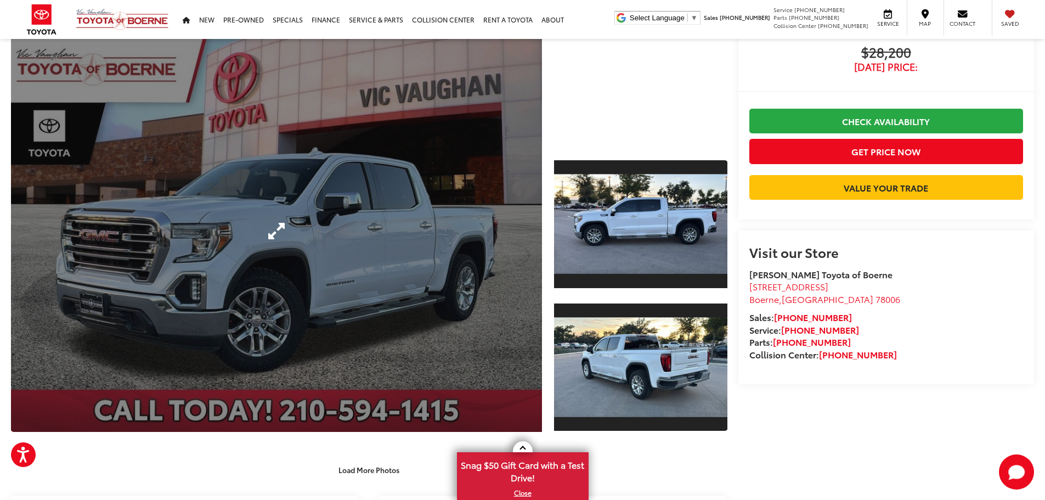
scroll to position [0, 0]
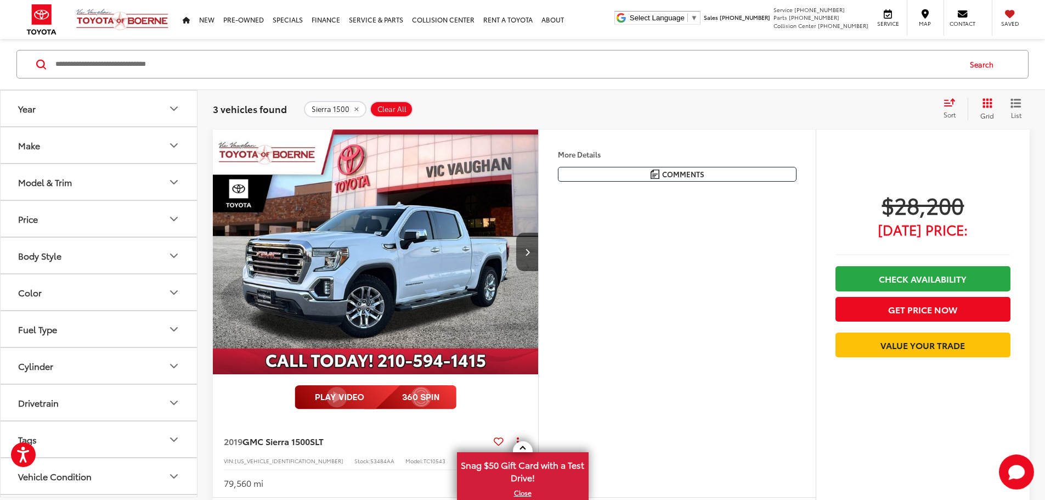
click at [42, 184] on div "Model & Trim" at bounding box center [45, 182] width 54 height 10
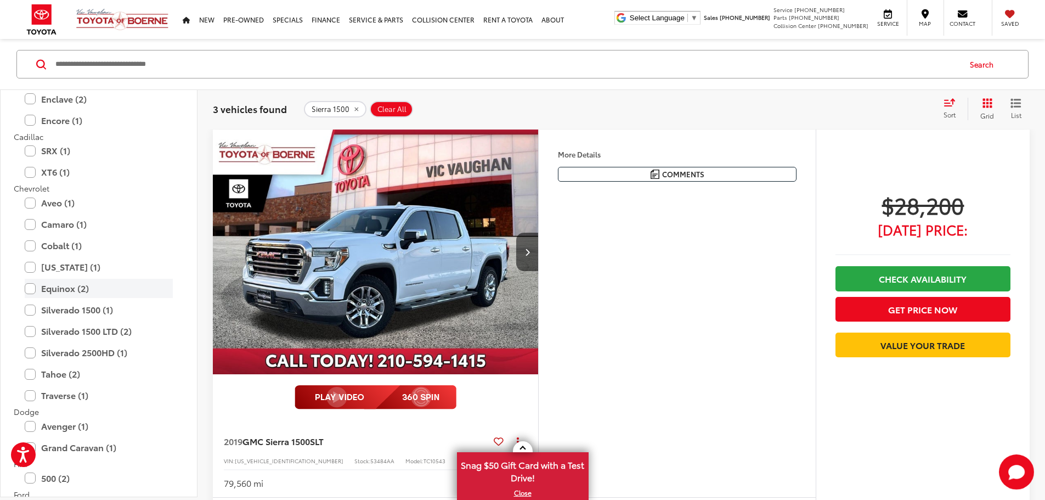
scroll to position [274, 0]
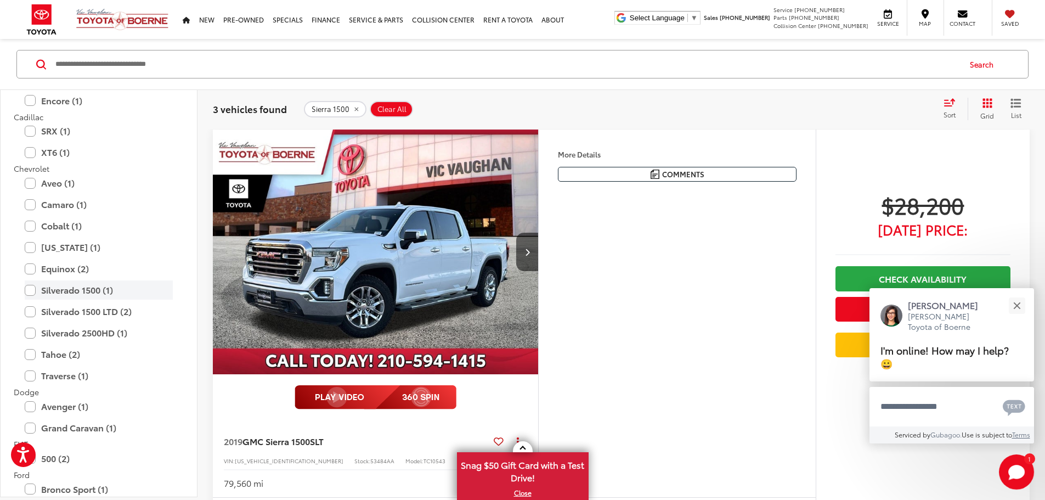
click at [27, 290] on label "Silverado 1500 (1)" at bounding box center [99, 289] width 148 height 19
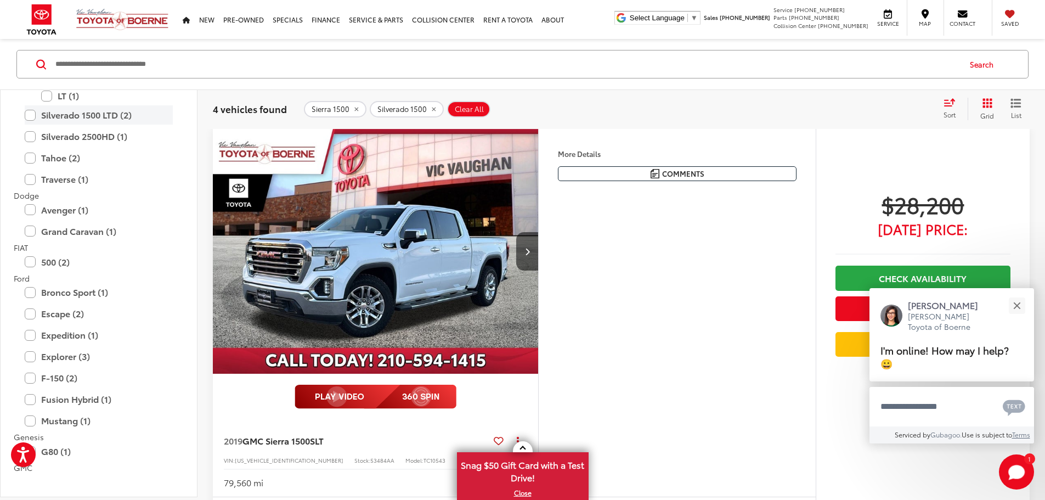
scroll to position [558, 0]
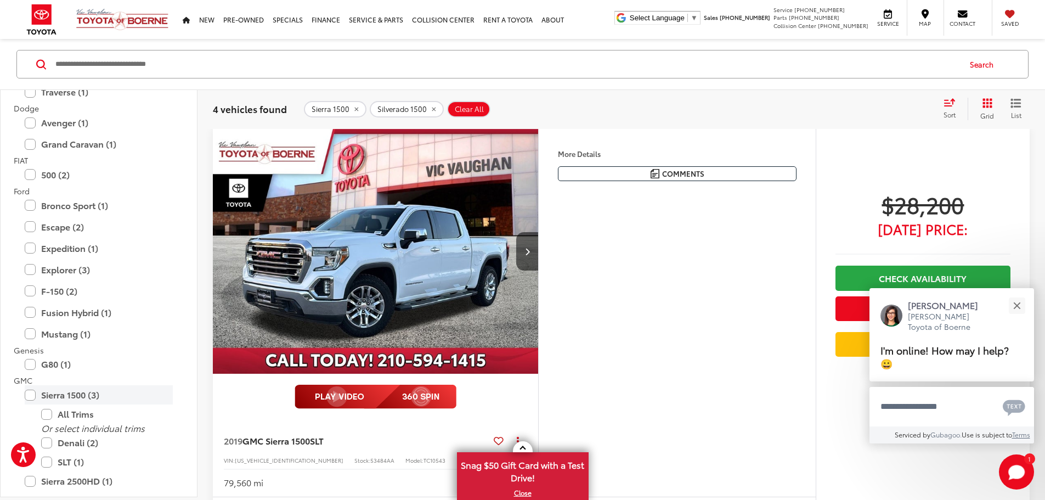
click at [30, 393] on label "Sierra 1500 (3)" at bounding box center [99, 394] width 148 height 19
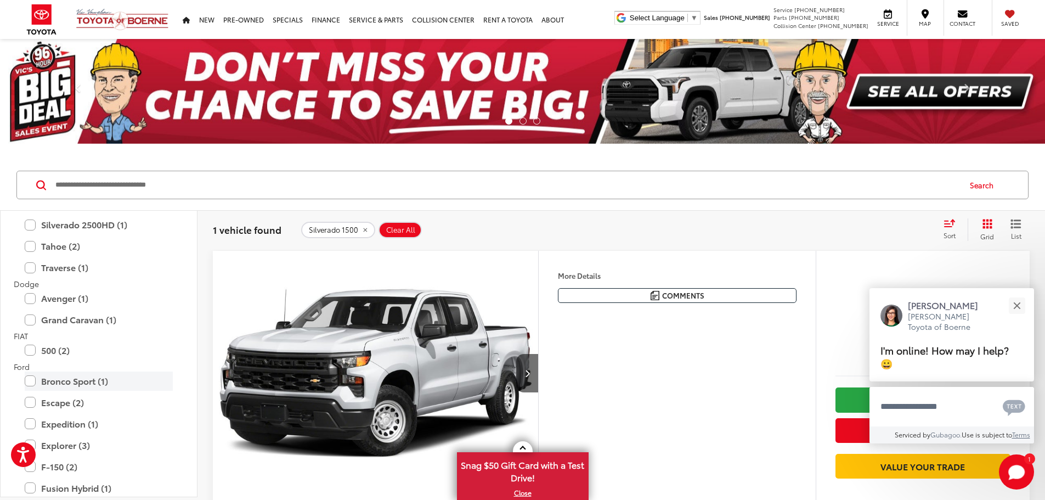
scroll to position [448, 0]
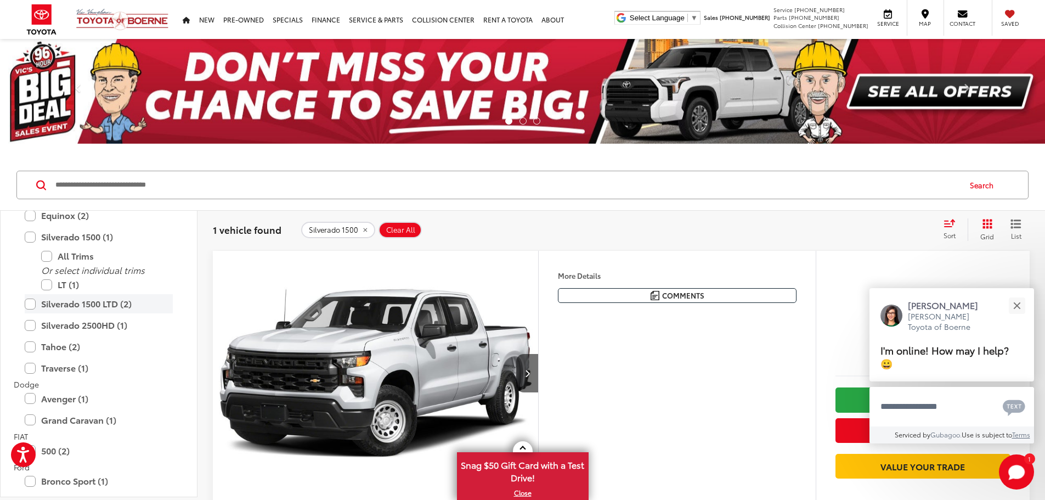
click at [28, 306] on label "Silverado 1500 LTD (2)" at bounding box center [99, 303] width 148 height 19
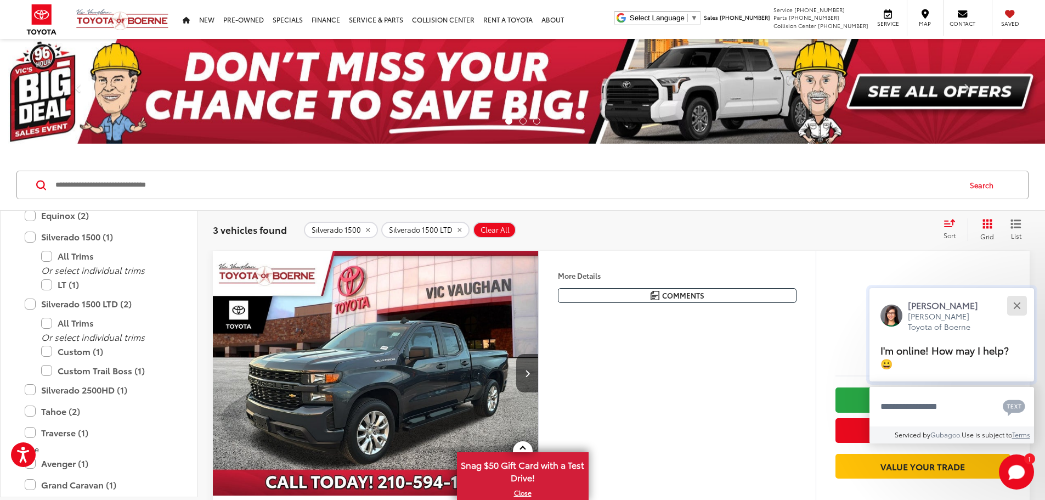
click at [1017, 303] on button "Close" at bounding box center [1017, 306] width 24 height 24
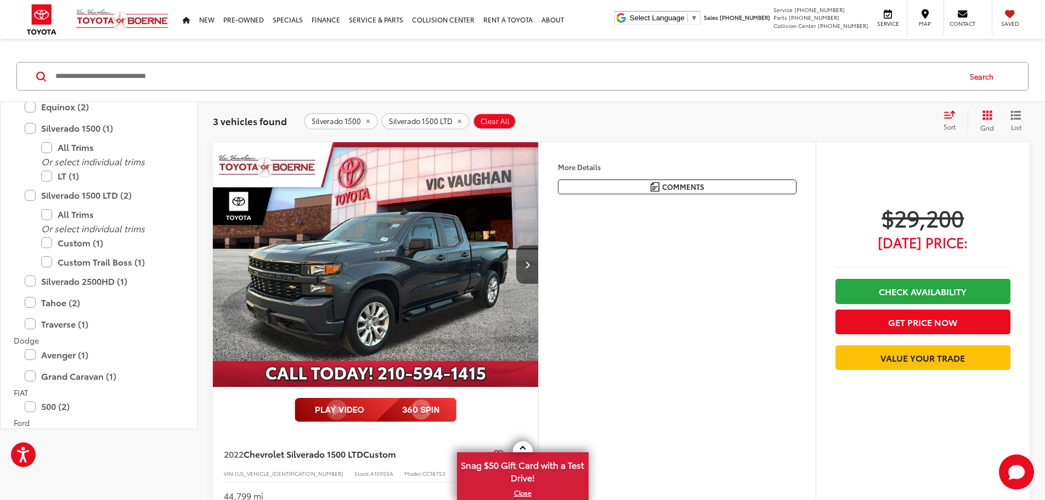
scroll to position [110, 0]
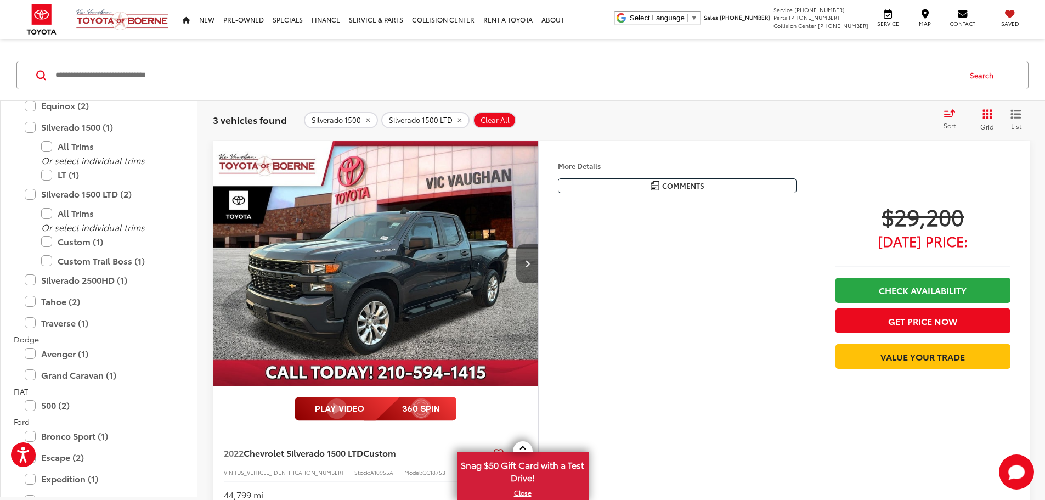
click at [538, 283] on button "Next image" at bounding box center [527, 263] width 22 height 38
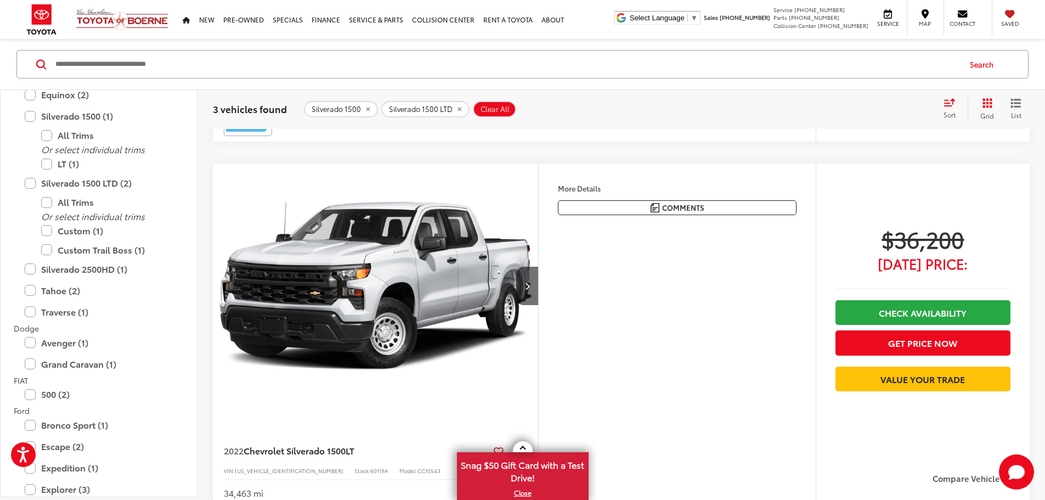
scroll to position [1097, 0]
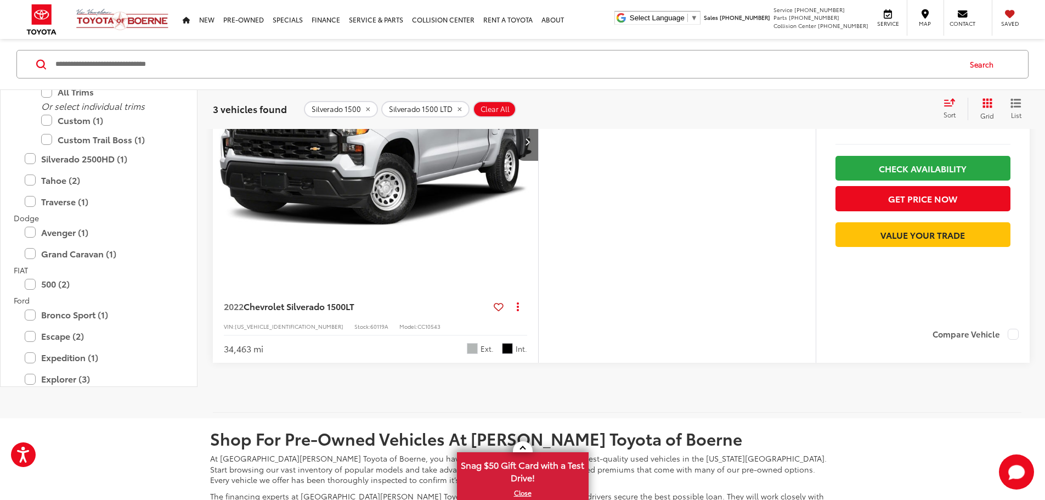
click at [27, 82] on label "Silverado 1500 LTD (2)" at bounding box center [99, 72] width 148 height 19
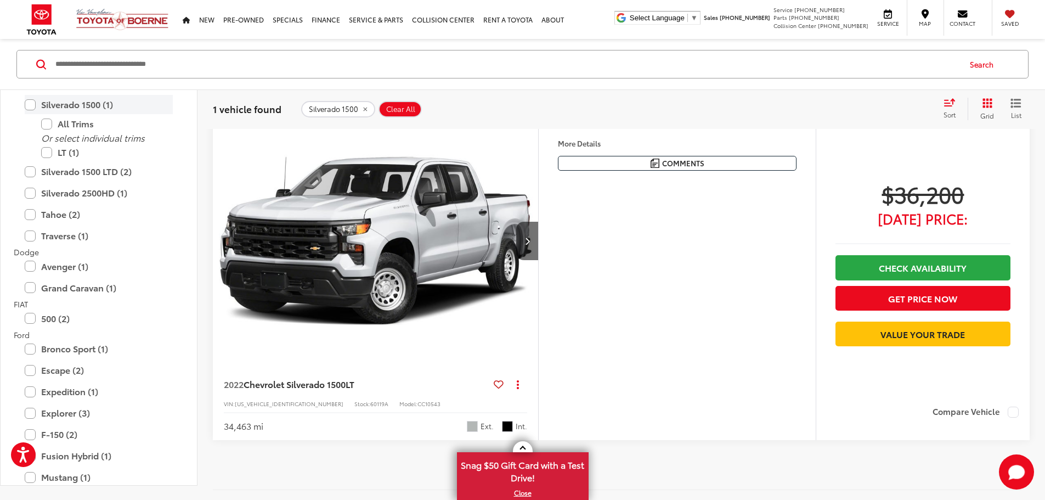
scroll to position [121, 0]
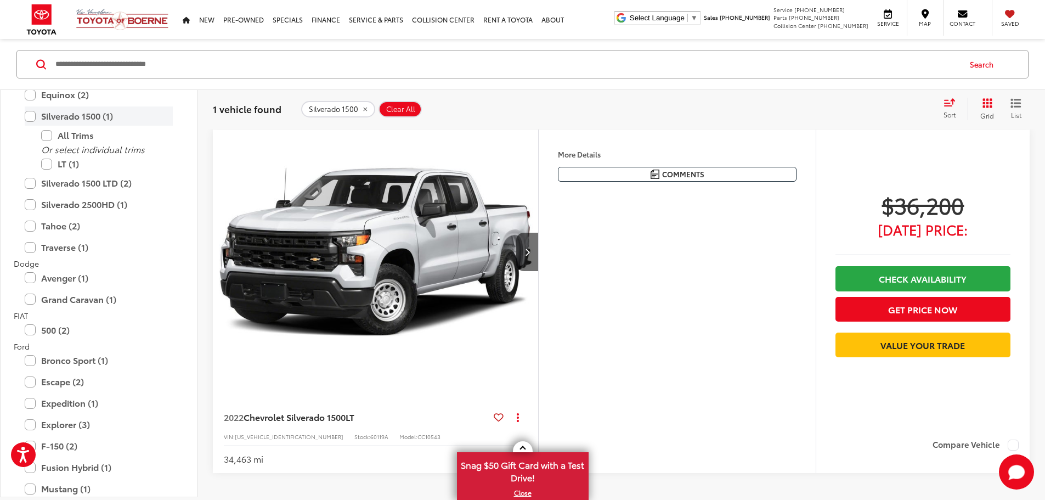
click at [35, 115] on label "Silverado 1500 (1)" at bounding box center [99, 115] width 148 height 19
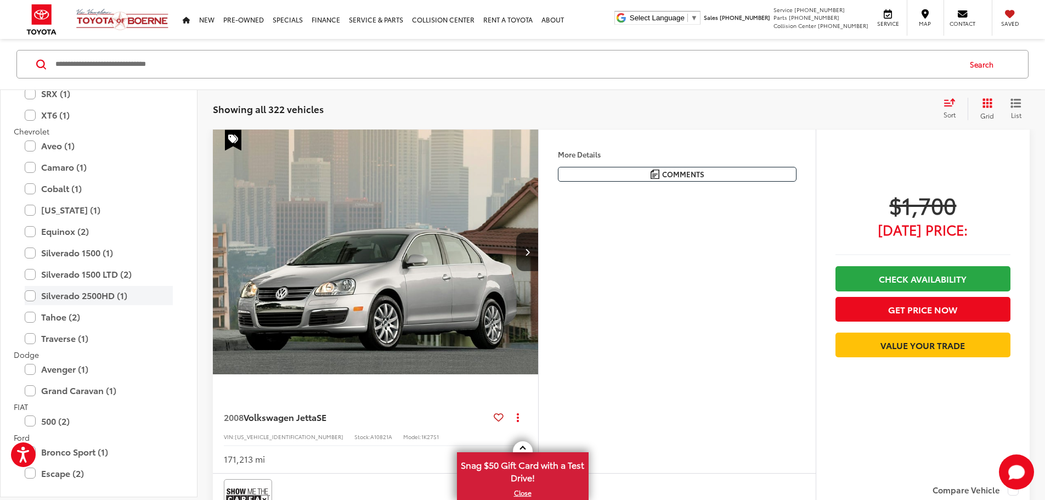
scroll to position [284, 0]
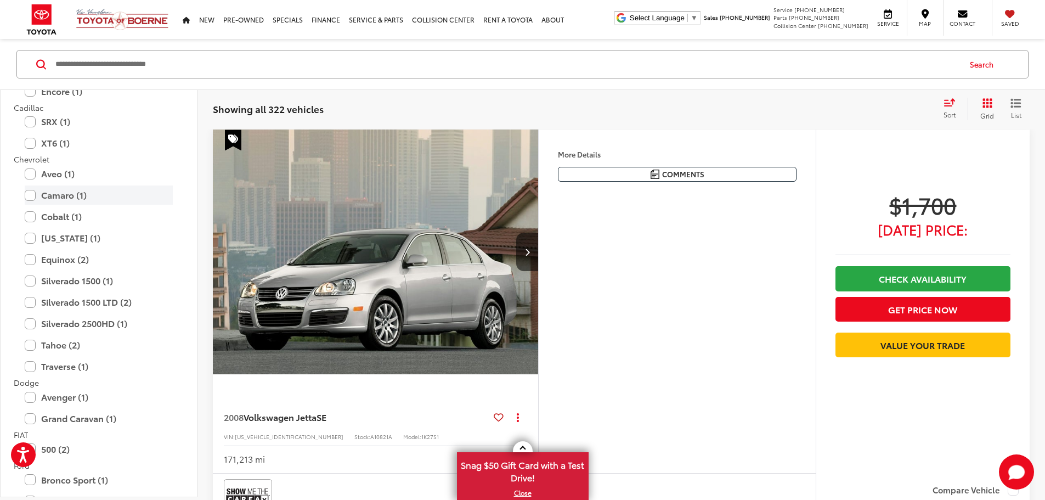
click at [47, 196] on label "Camaro (1)" at bounding box center [99, 194] width 148 height 19
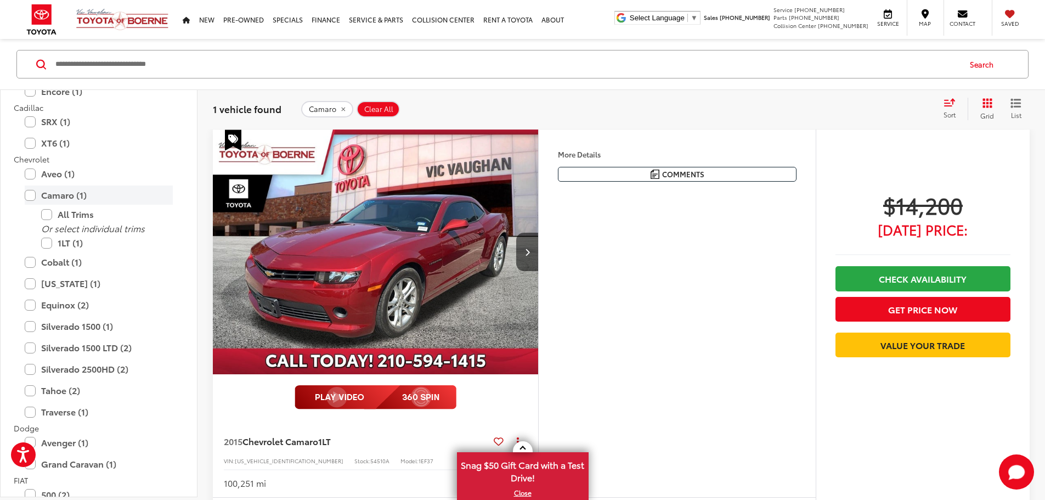
click at [33, 195] on label "Camaro (1)" at bounding box center [99, 194] width 148 height 19
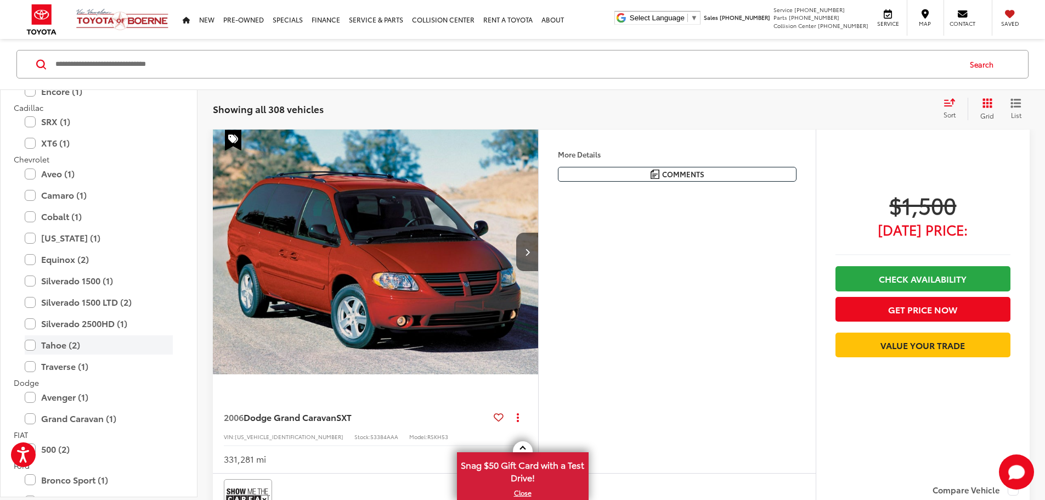
click at [55, 347] on label "Tahoe (2)" at bounding box center [99, 344] width 148 height 19
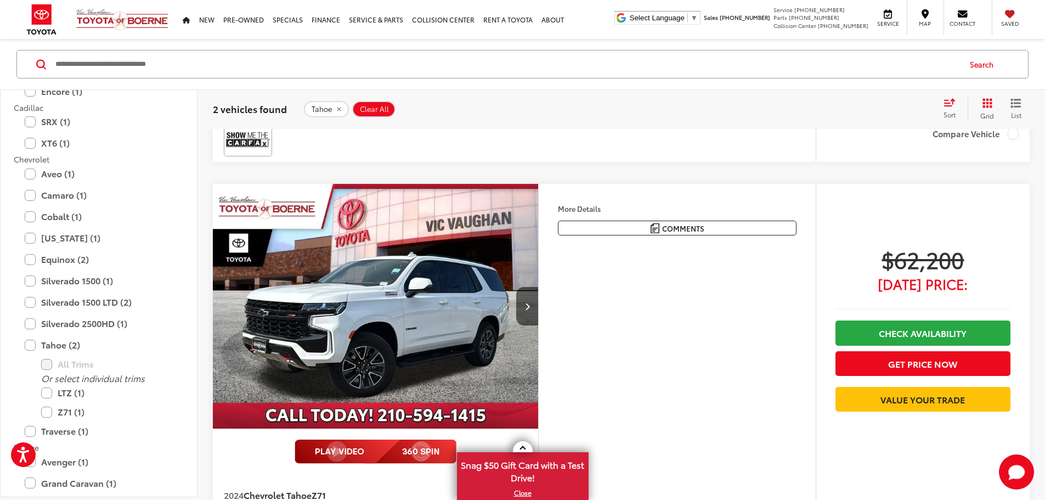
scroll to position [615, 0]
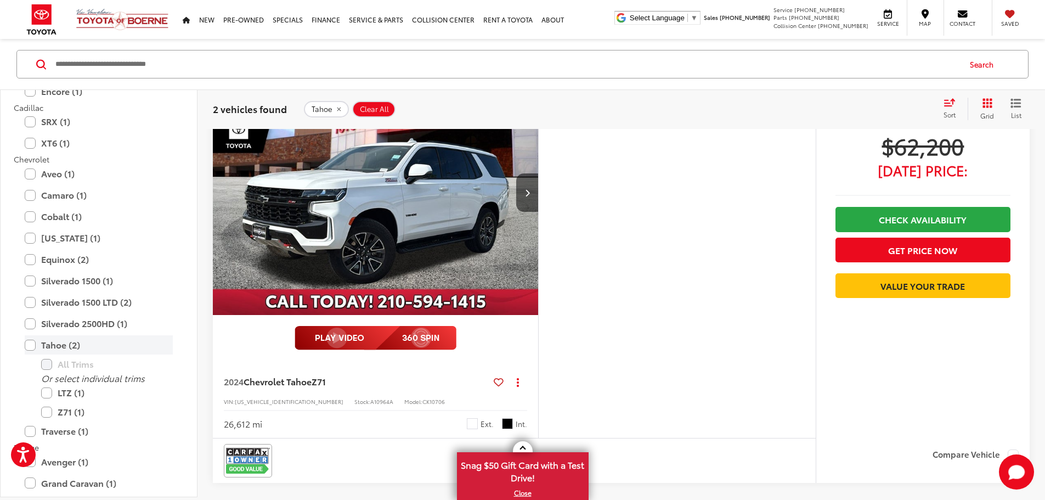
click at [34, 343] on label "Tahoe (2)" at bounding box center [99, 344] width 148 height 19
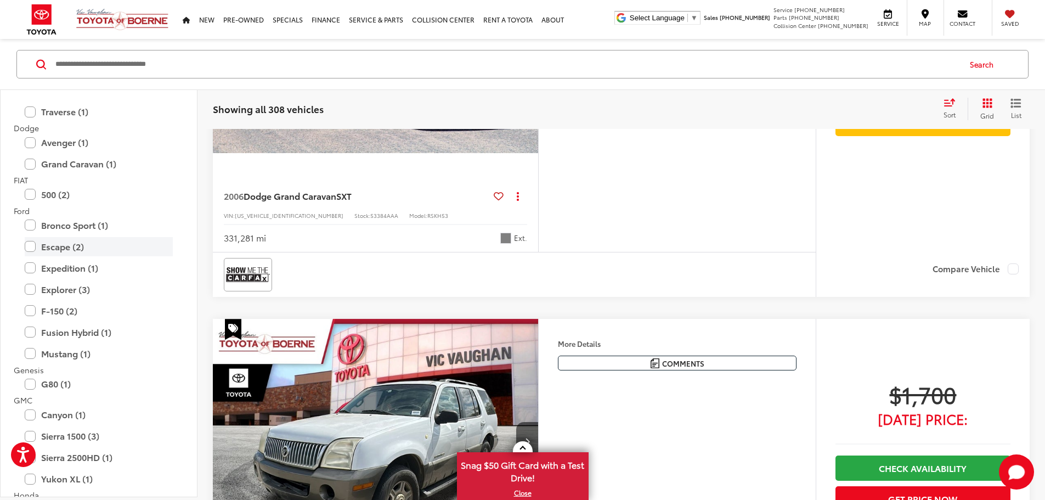
scroll to position [558, 0]
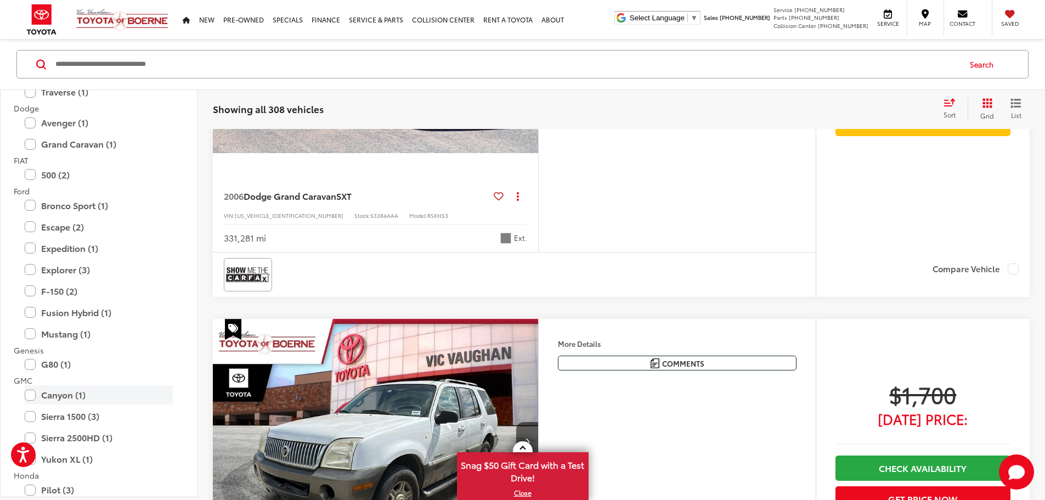
click at [74, 398] on label "Canyon (1)" at bounding box center [99, 394] width 148 height 19
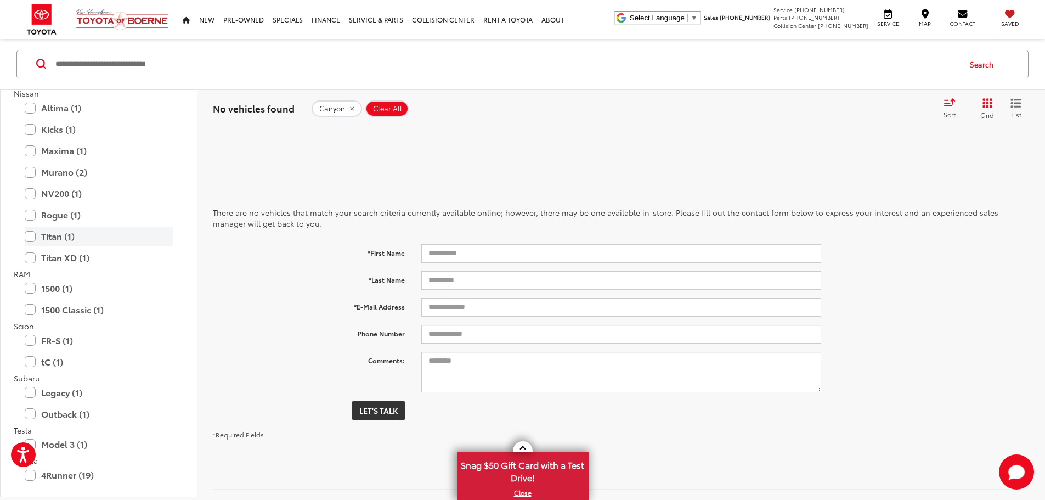
scroll to position [1509, 0]
click at [35, 285] on label "1500 (1)" at bounding box center [99, 284] width 148 height 19
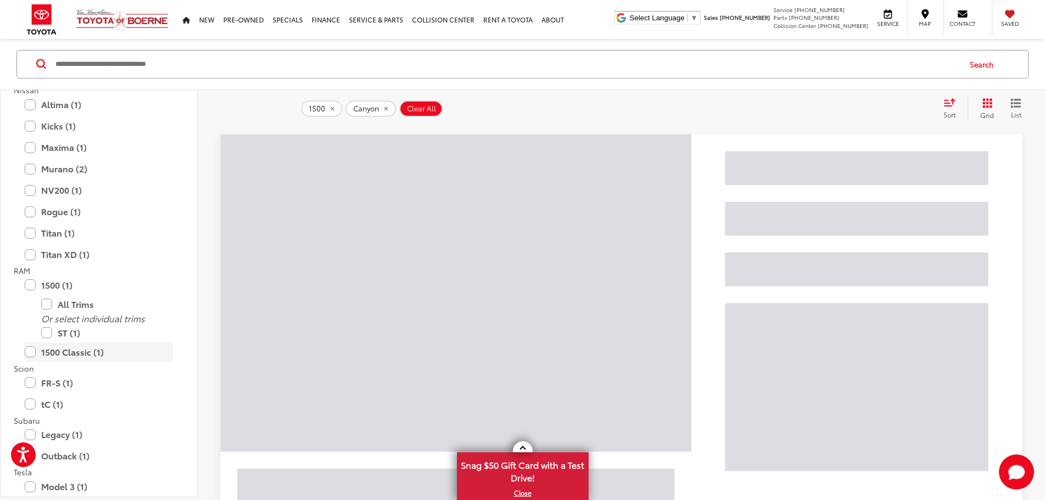
scroll to position [121, 0]
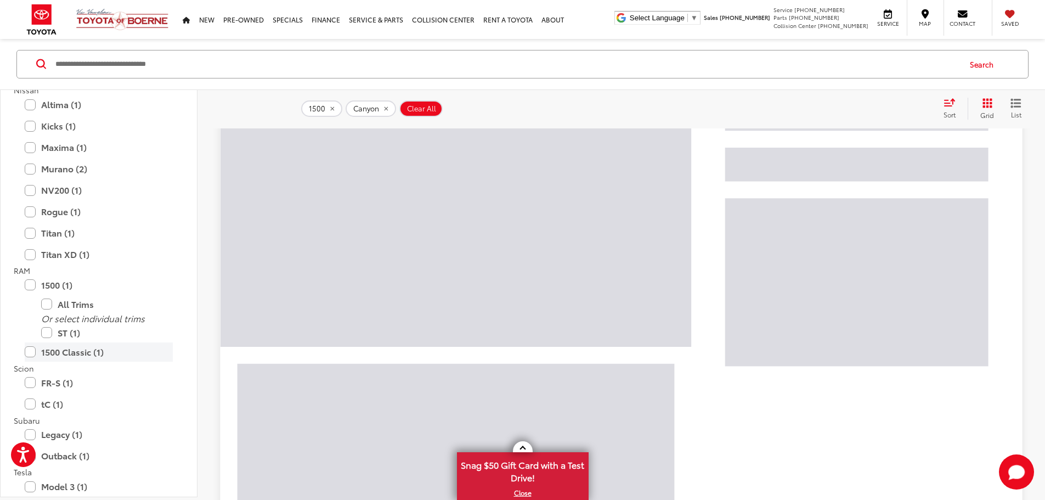
click at [31, 354] on label "1500 Classic (1)" at bounding box center [99, 351] width 148 height 19
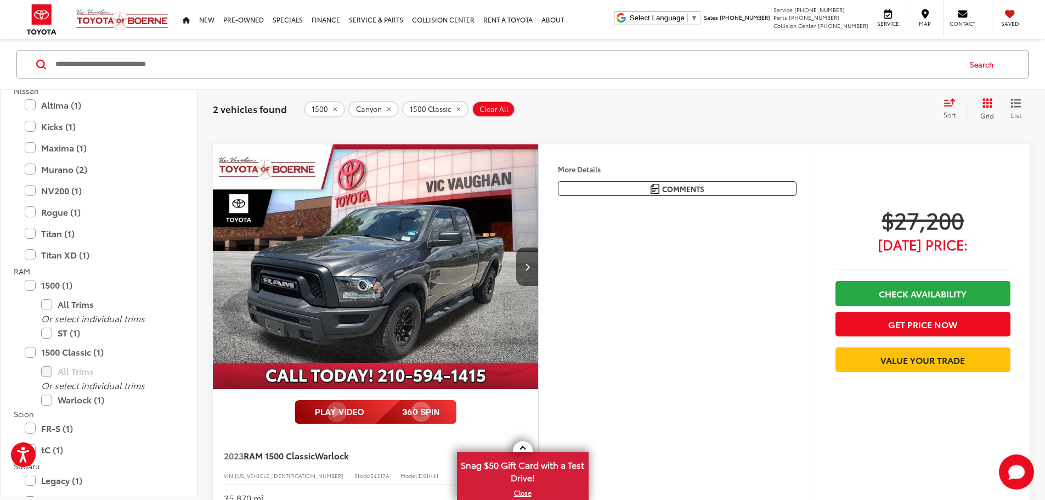
scroll to position [560, 0]
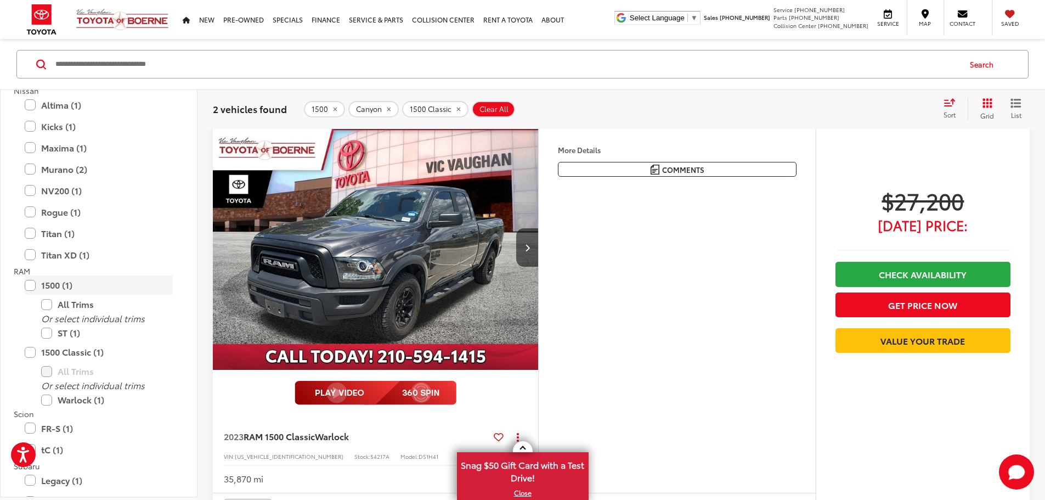
click at [33, 283] on label "1500 (1)" at bounding box center [99, 284] width 148 height 19
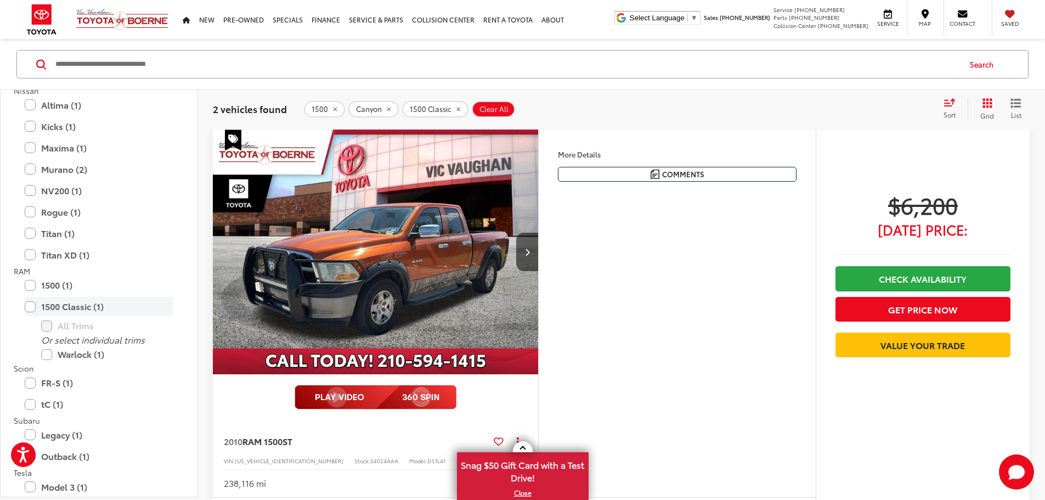
click at [26, 307] on label "1500 Classic (1)" at bounding box center [99, 306] width 148 height 19
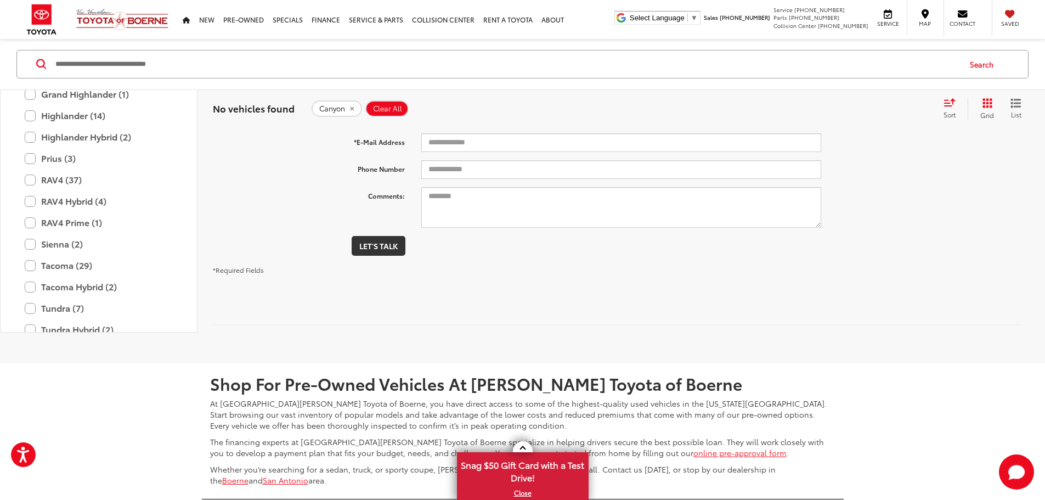
scroll to position [1948, 0]
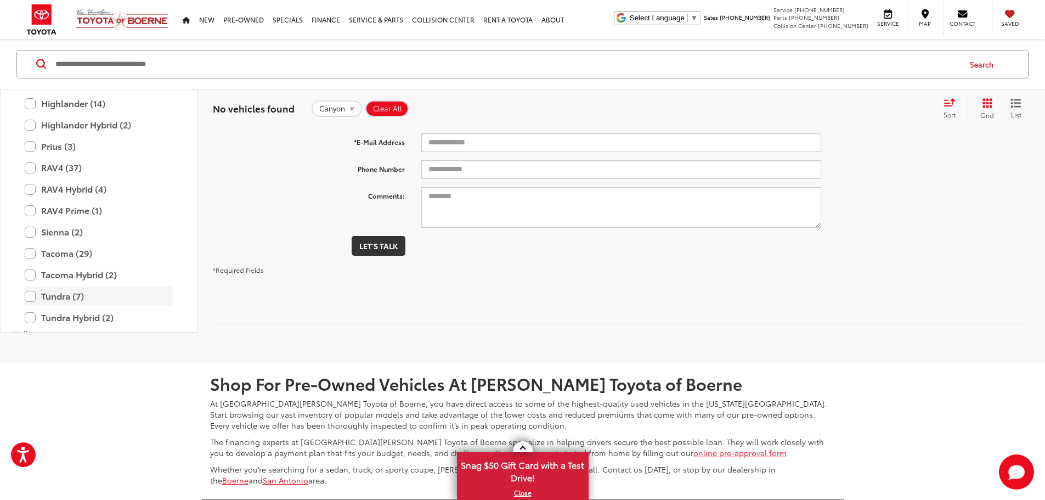
click at [31, 299] on label "Tundra (7)" at bounding box center [99, 295] width 148 height 19
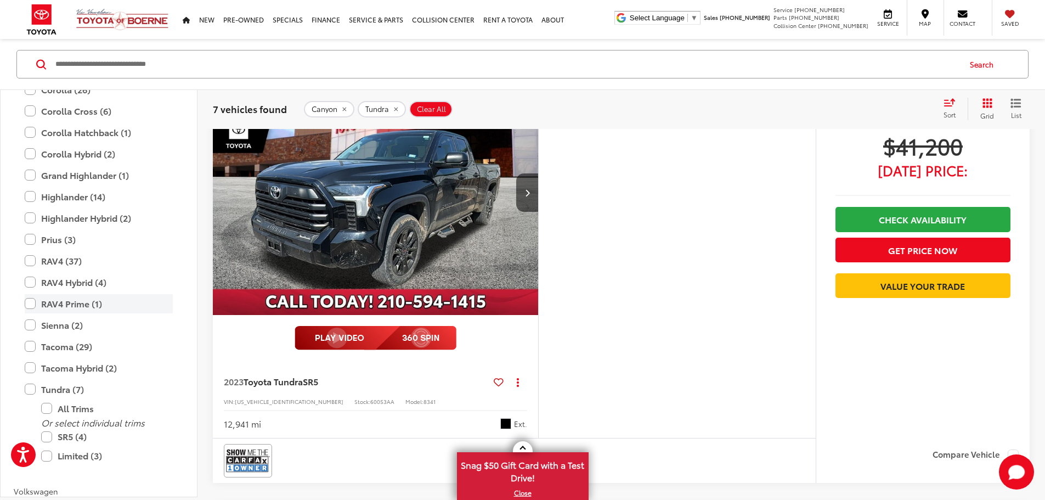
scroll to position [2149, 0]
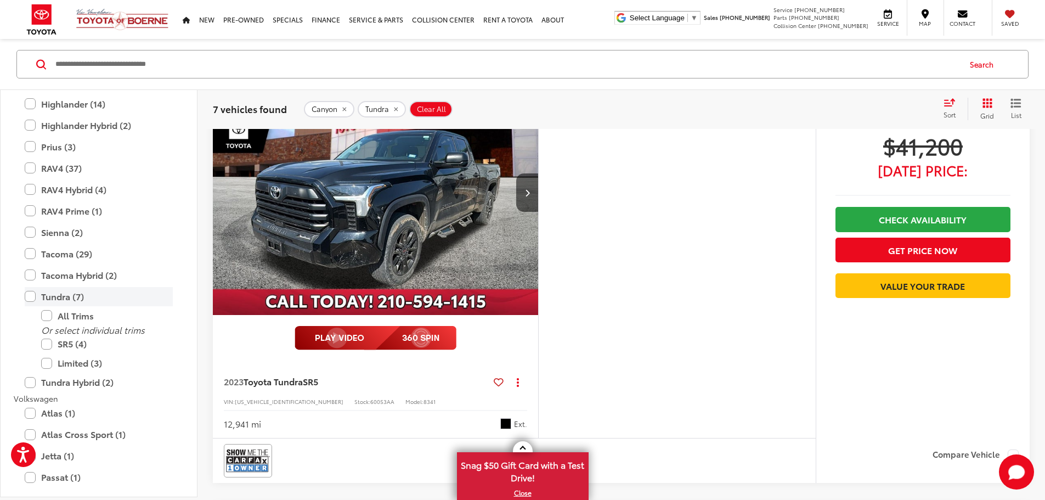
click at [30, 298] on label "Tundra (7)" at bounding box center [99, 295] width 148 height 19
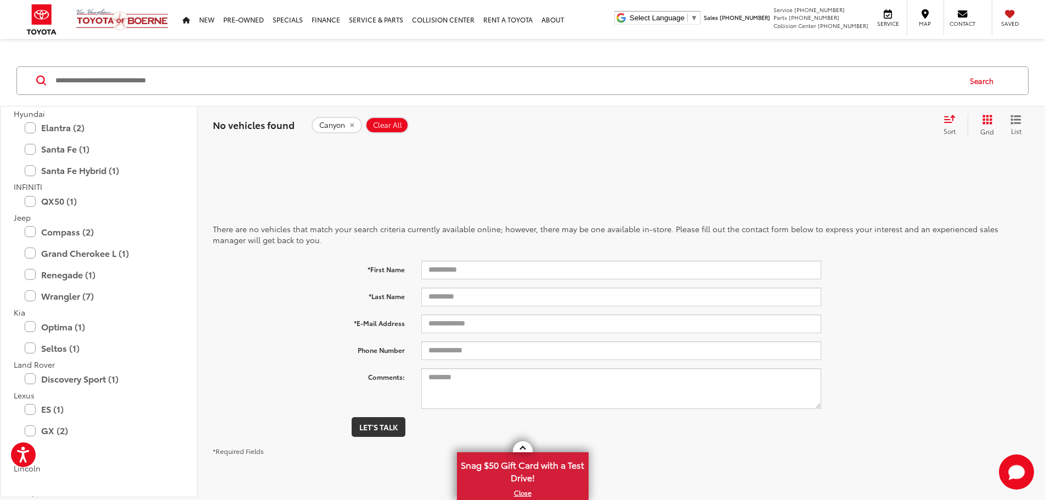
scroll to position [796, 0]
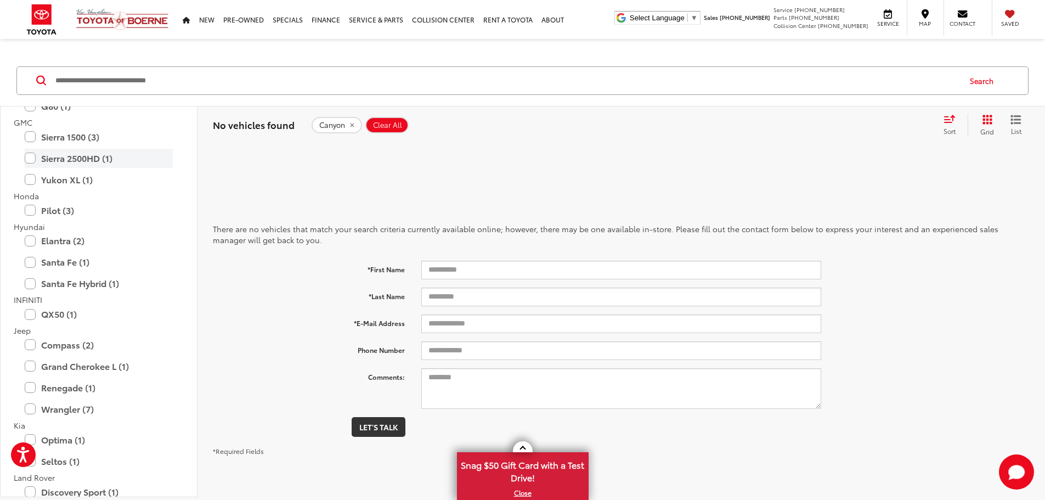
click at [32, 156] on label "Sierra 2500HD (1)" at bounding box center [99, 158] width 148 height 19
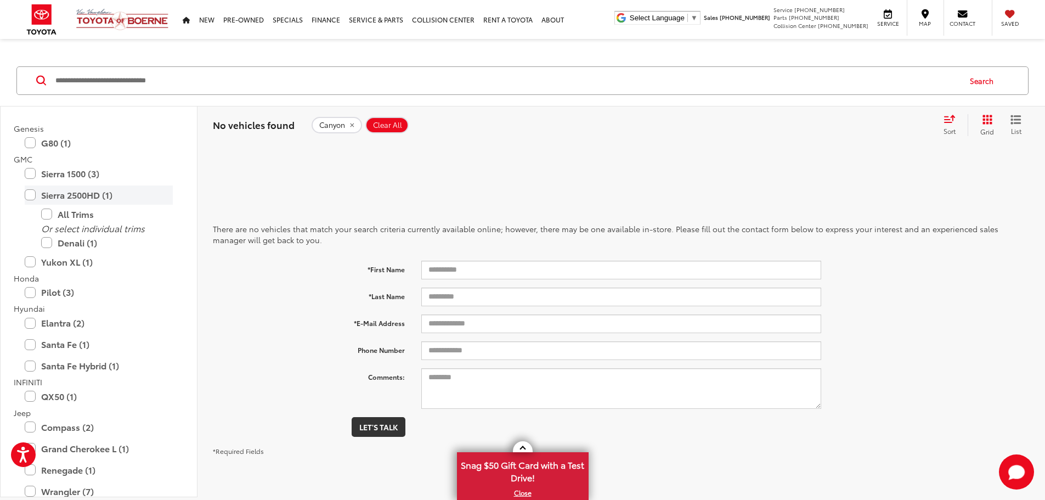
scroll to position [832, 0]
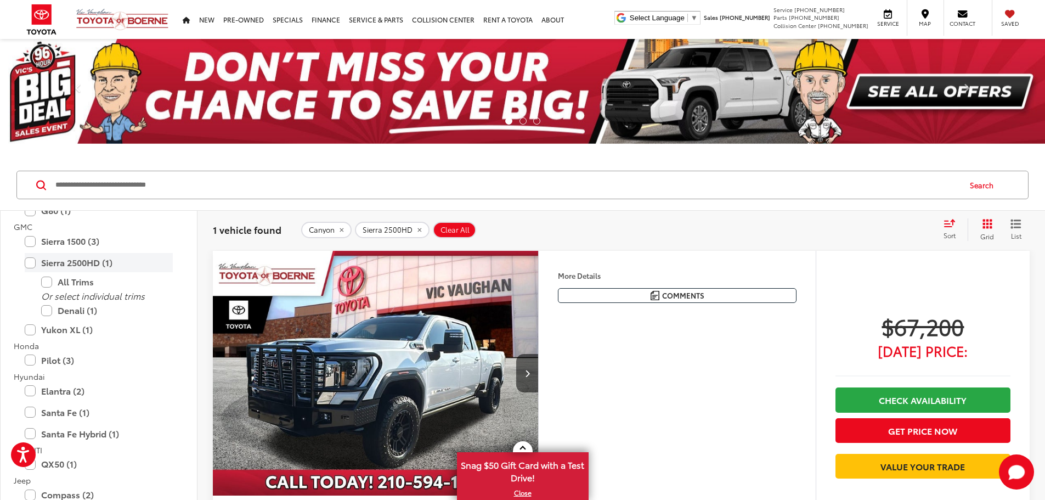
click at [29, 258] on label "Sierra 2500HD (1)" at bounding box center [99, 262] width 148 height 19
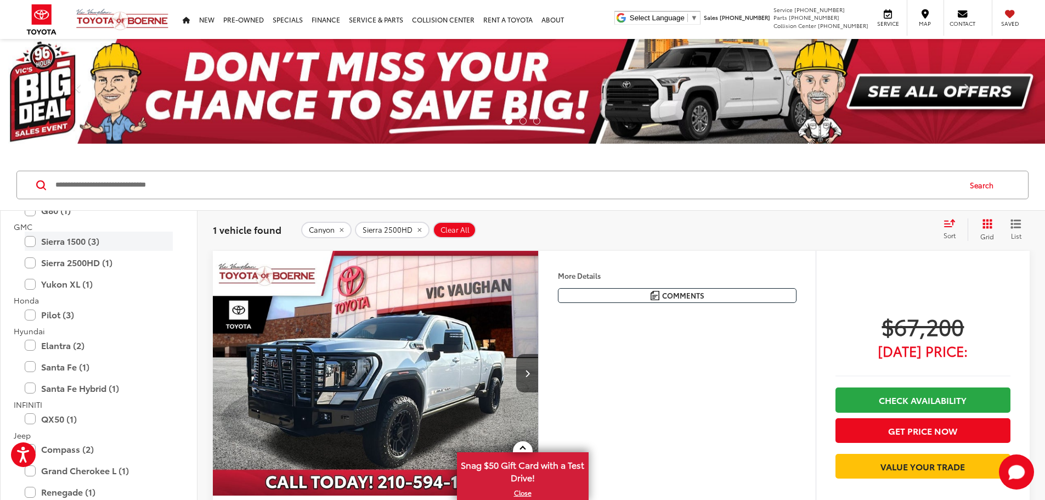
scroll to position [796, 0]
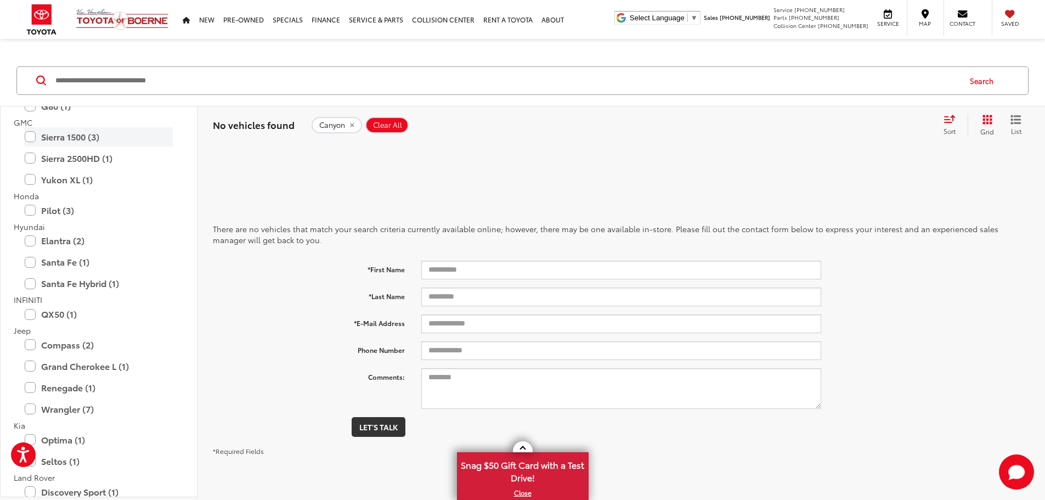
click at [33, 137] on label "Sierra 1500 (3)" at bounding box center [99, 136] width 148 height 19
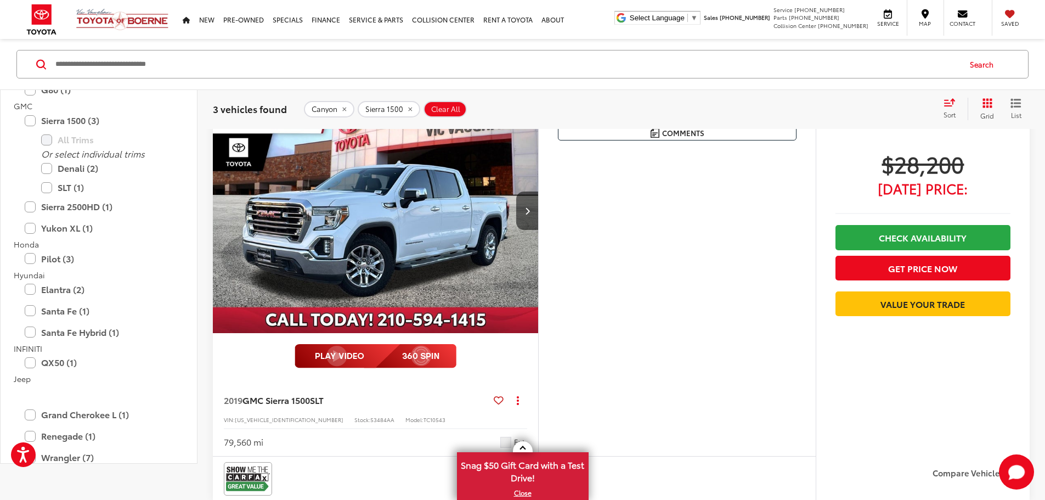
scroll to position [219, 0]
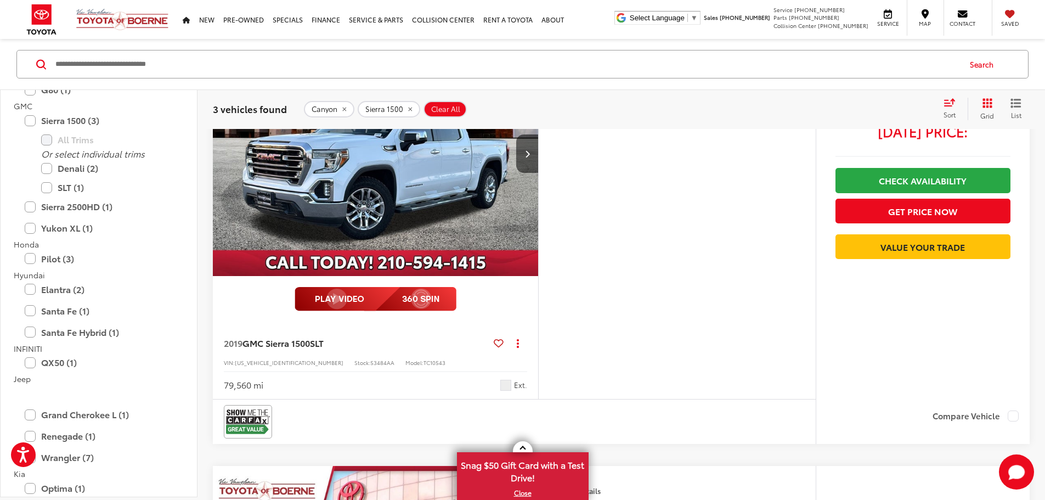
click at [261, 367] on span "[US_VEHICLE_IDENTIFICATION_NUMBER]" at bounding box center [289, 362] width 109 height 8
copy span "[US_VEHICLE_IDENTIFICATION_NUMBER]"
click at [457, 311] on img at bounding box center [376, 299] width 162 height 24
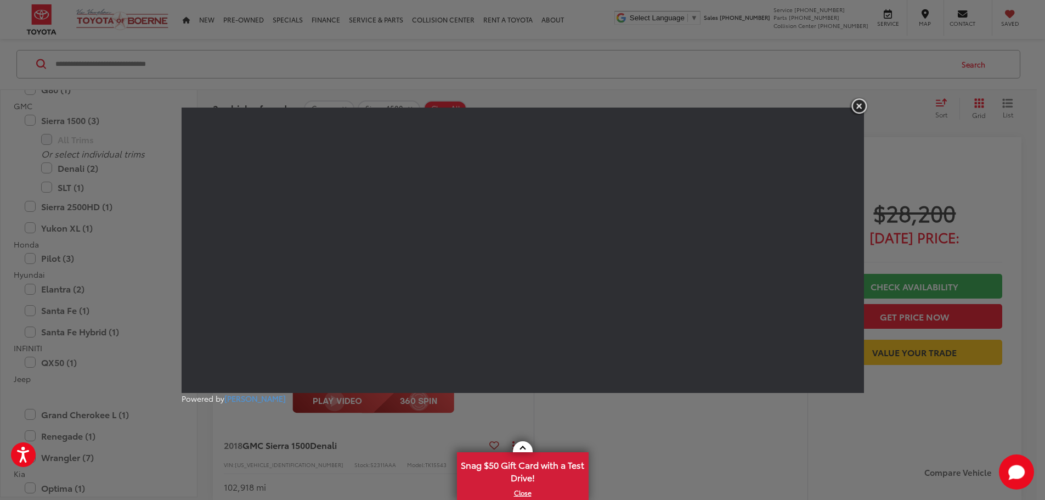
scroll to position [549, 0]
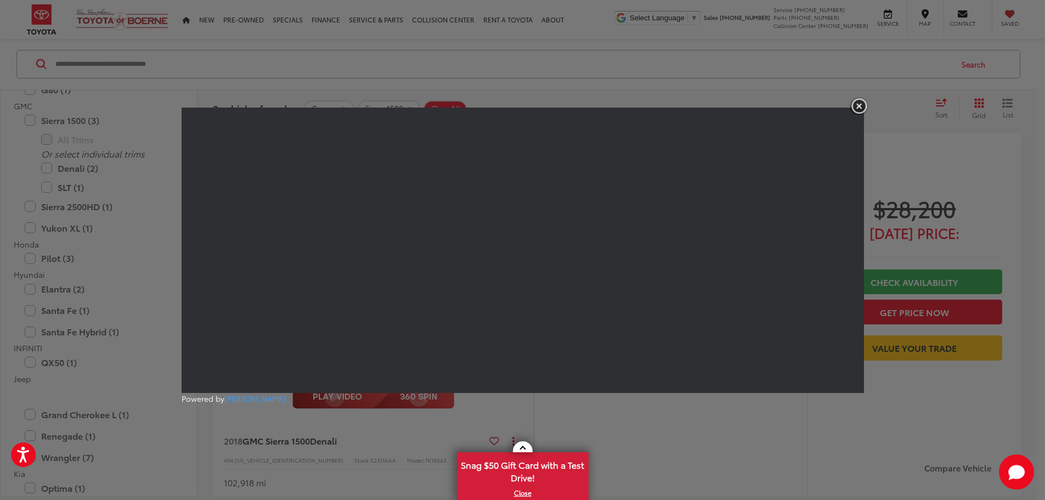
click at [855, 105] on img "button" at bounding box center [859, 106] width 20 height 18
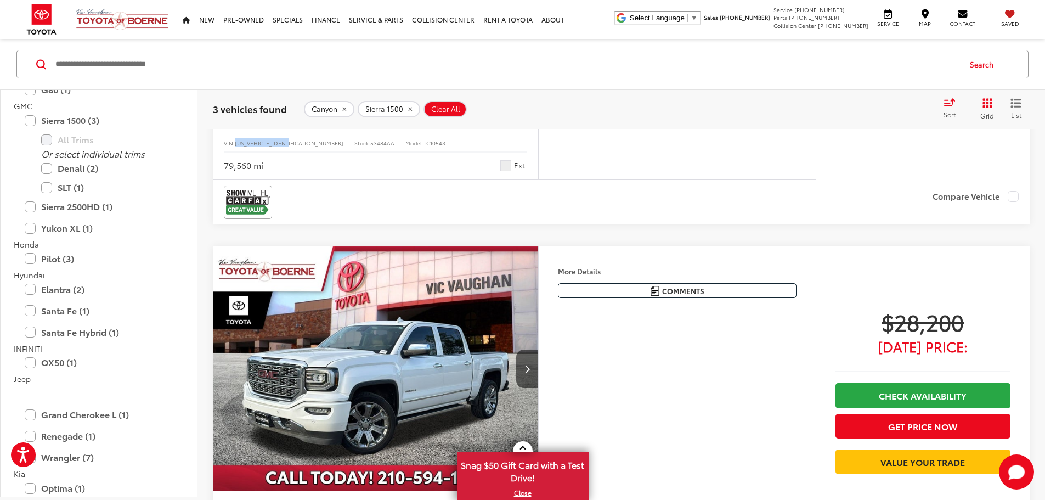
scroll to position [110, 0]
